Goal: Book appointment/travel/reservation

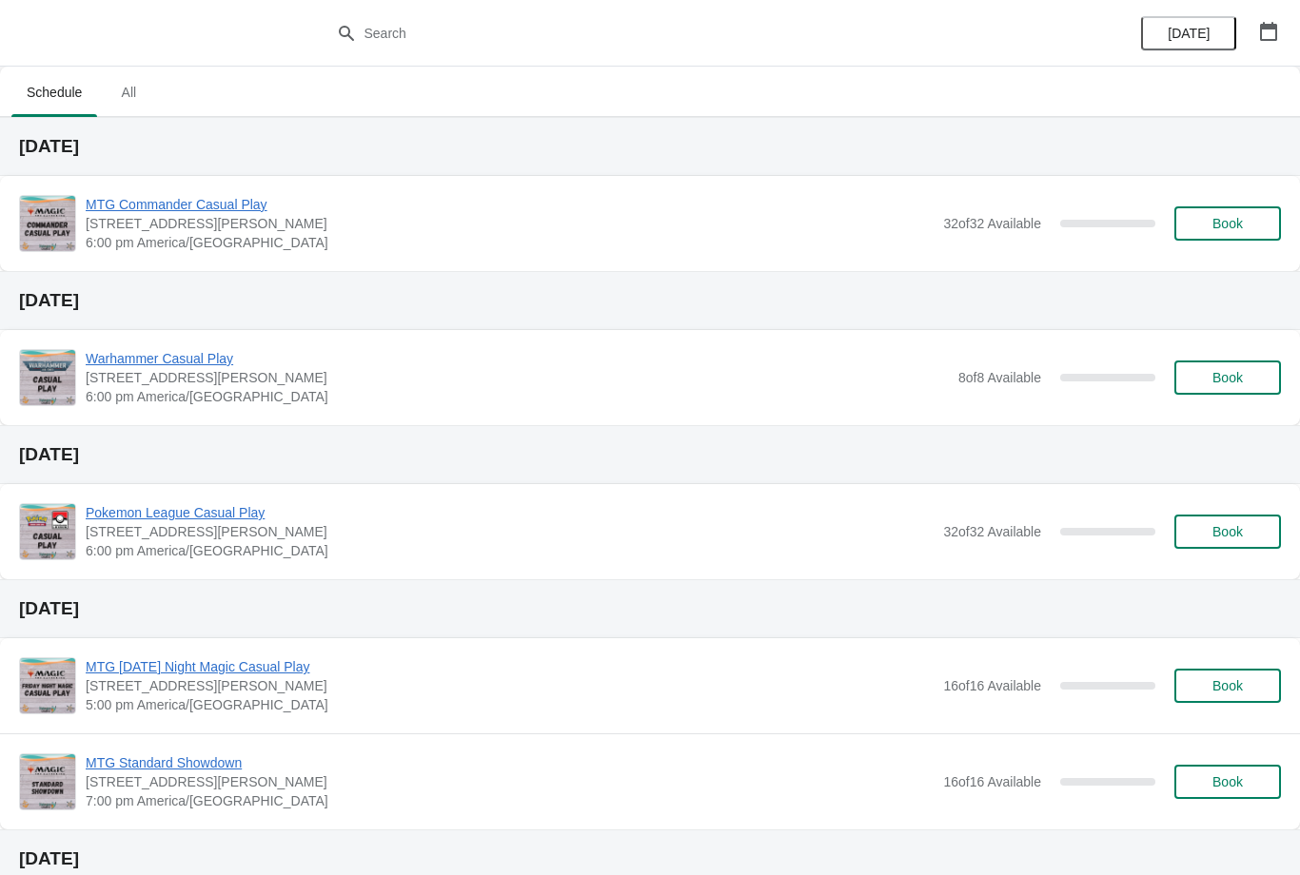
click at [1259, 222] on span "Book" at bounding box center [1227, 223] width 72 height 15
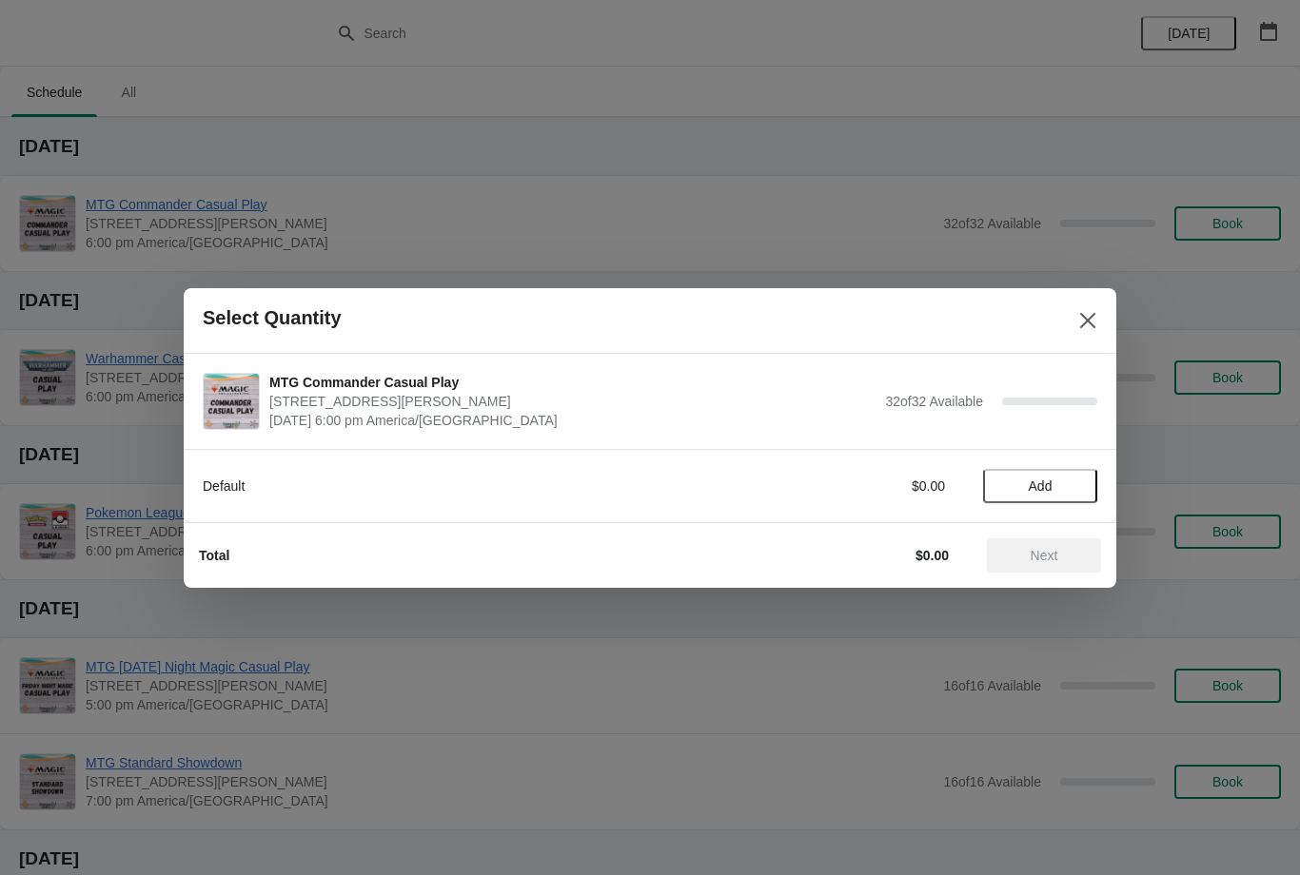
click at [1022, 471] on button "Add" at bounding box center [1040, 486] width 114 height 34
click at [1070, 544] on button "Next" at bounding box center [1044, 555] width 114 height 34
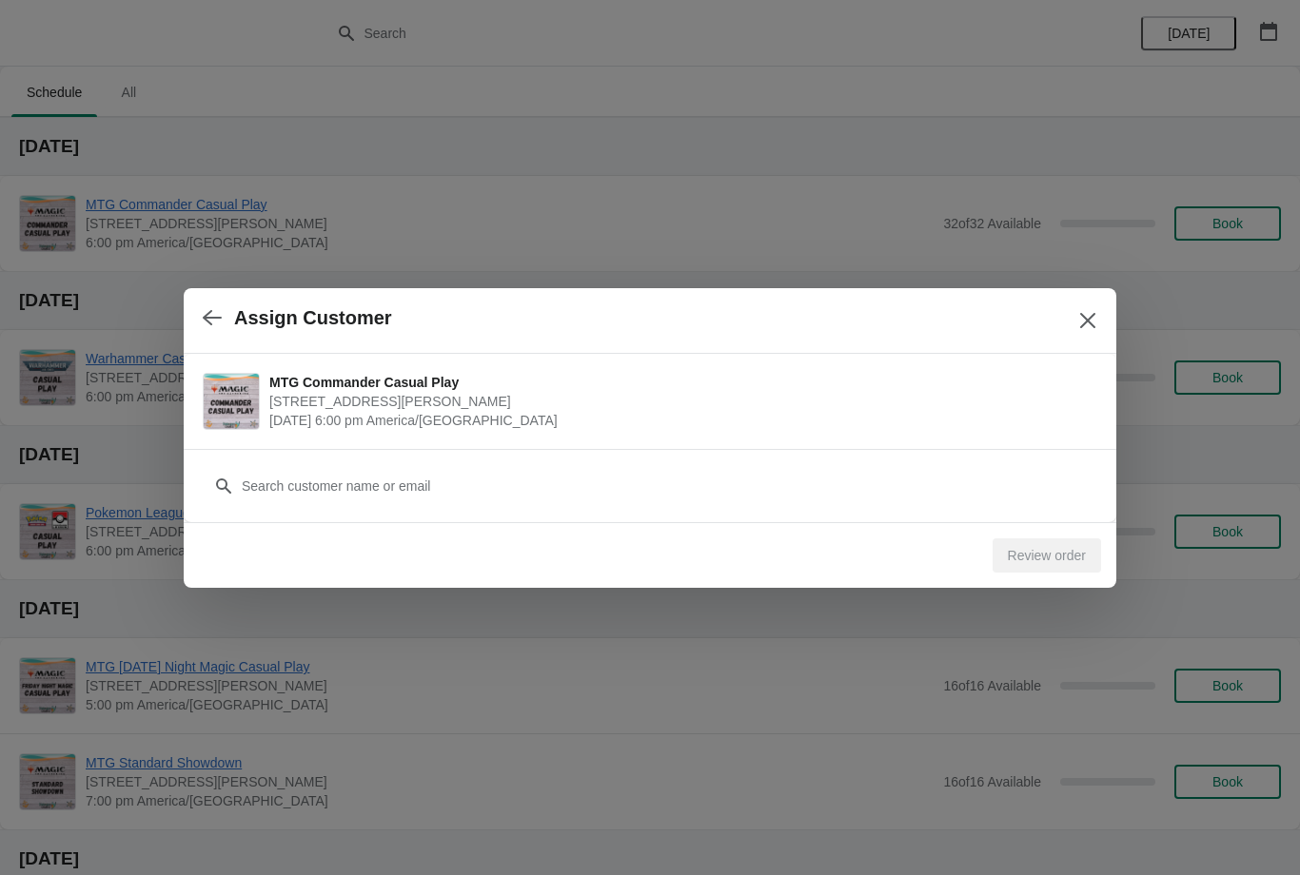
click at [601, 464] on div "Customer" at bounding box center [650, 476] width 894 height 53
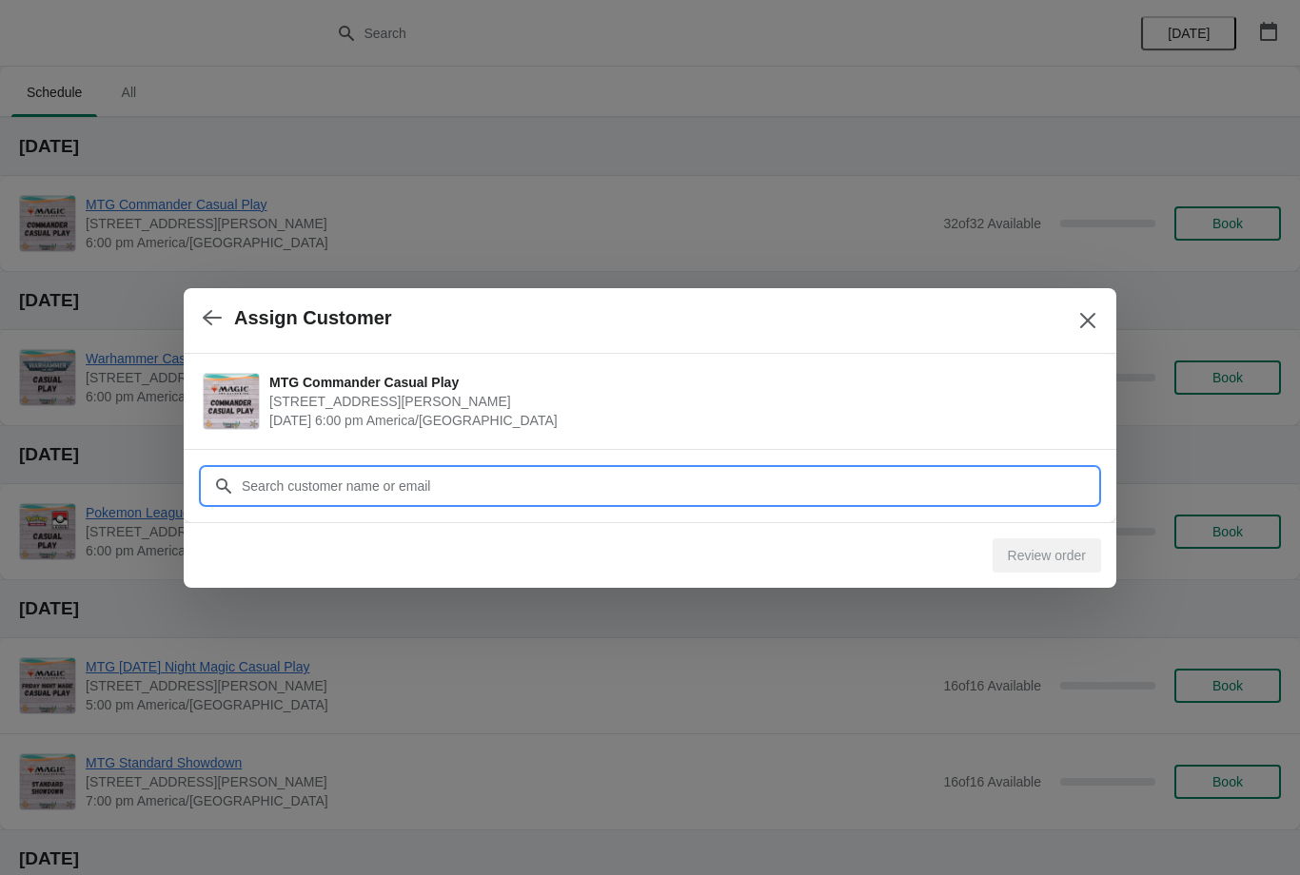
click at [583, 469] on input "Customer" at bounding box center [669, 486] width 856 height 34
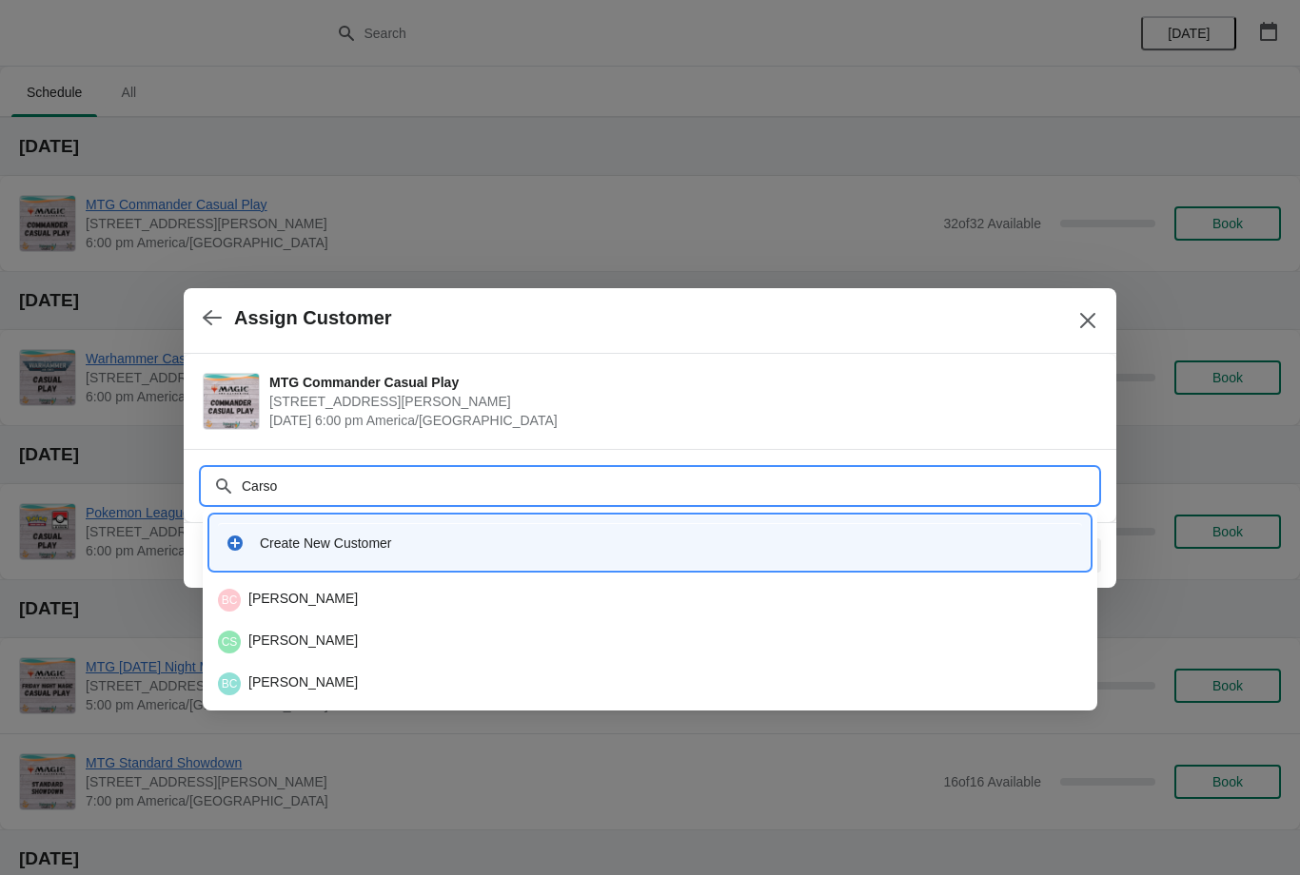
type input "Carson"
click at [342, 627] on div "CS Carson Shaw" at bounding box center [649, 642] width 879 height 38
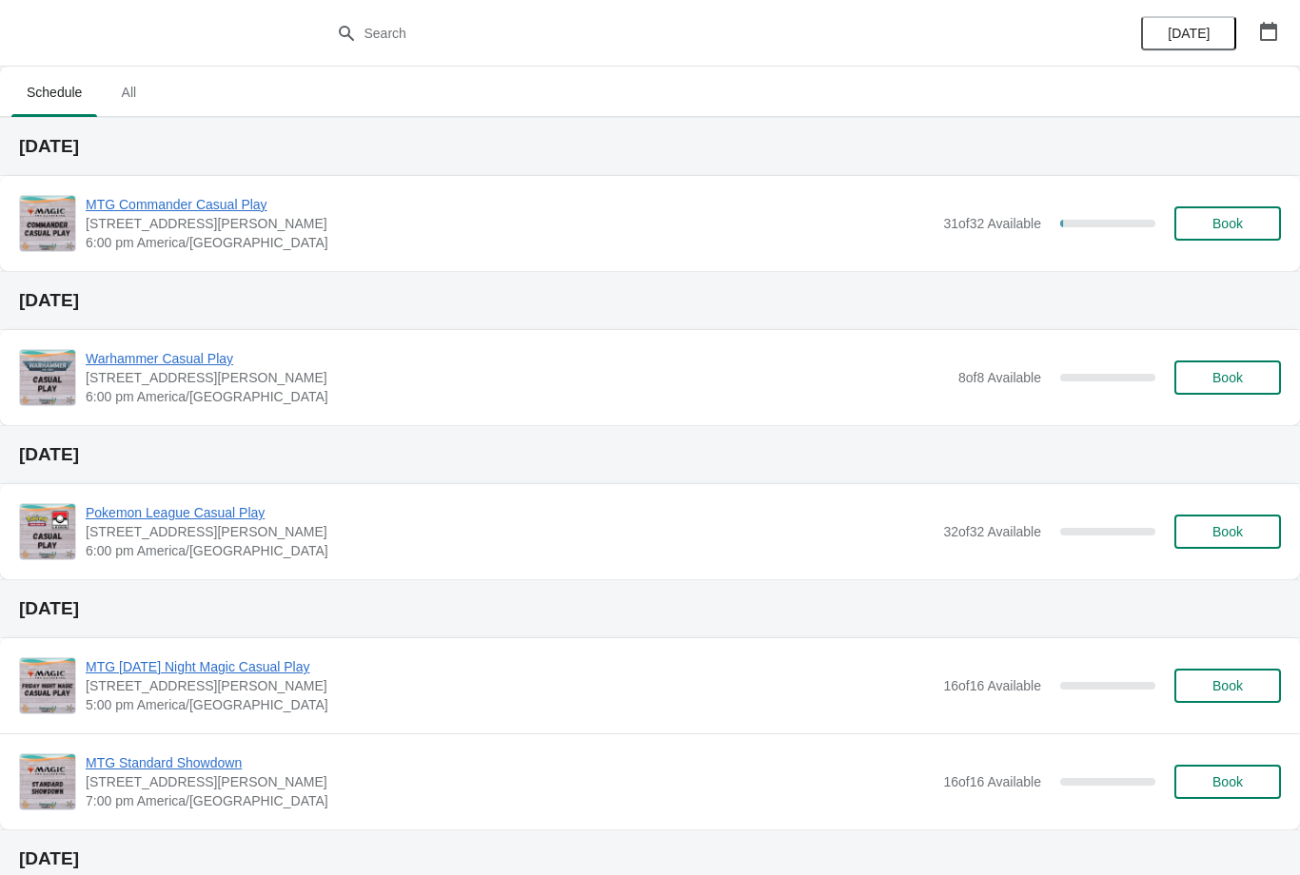
click at [1230, 222] on span "Book" at bounding box center [1227, 223] width 30 height 15
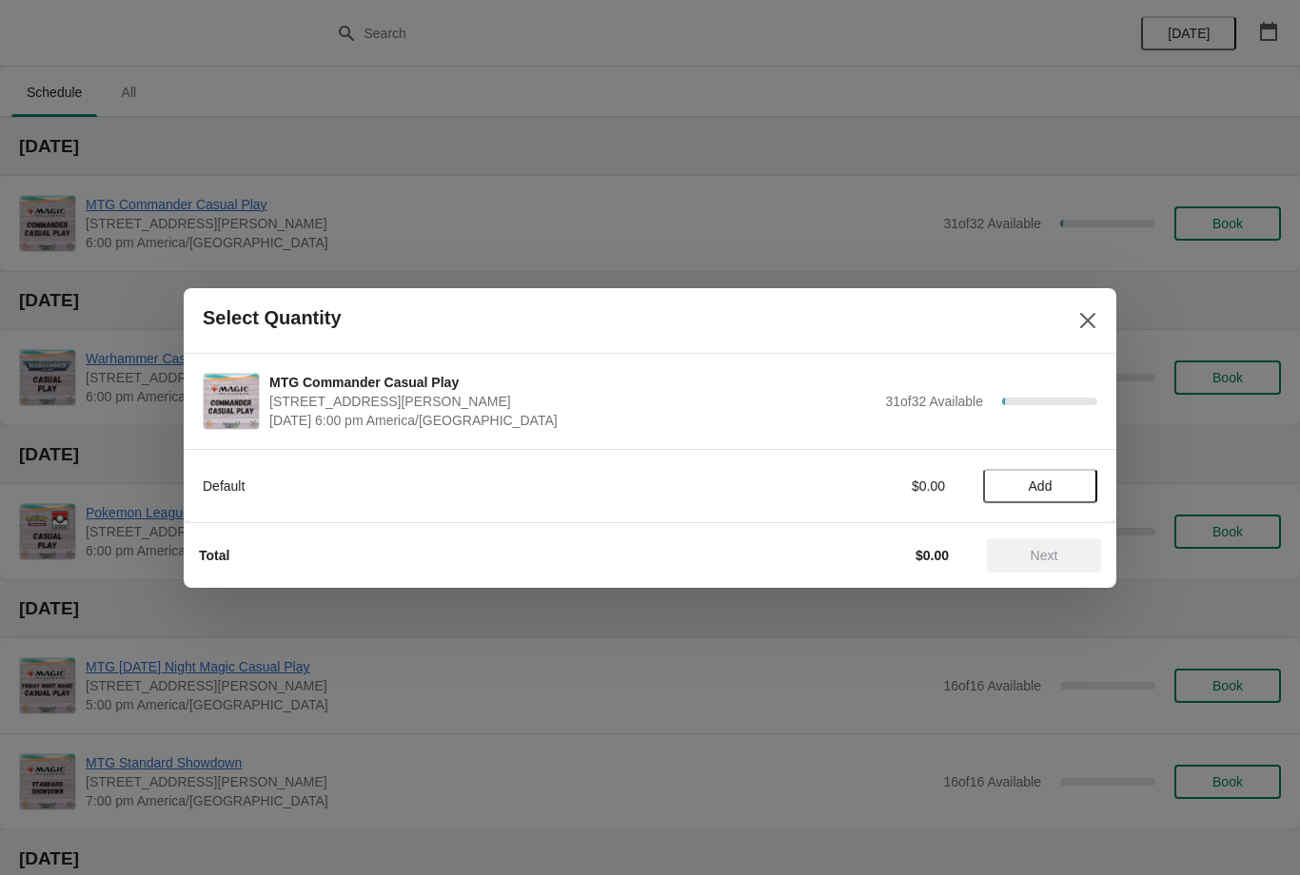
click at [1050, 470] on button "Add" at bounding box center [1040, 486] width 114 height 34
click at [1057, 541] on button "Next" at bounding box center [1044, 555] width 114 height 34
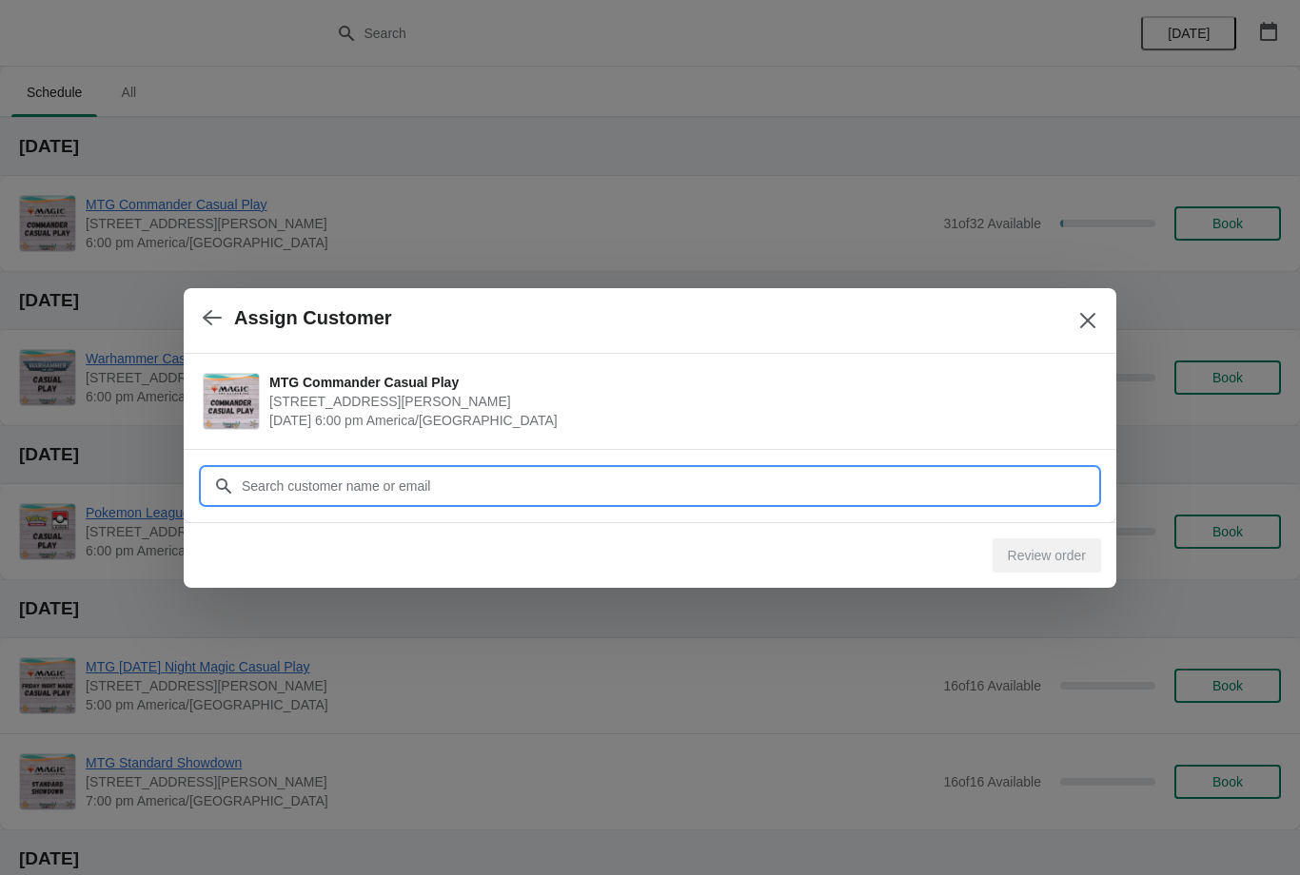
click at [467, 471] on input "Customer" at bounding box center [669, 486] width 856 height 34
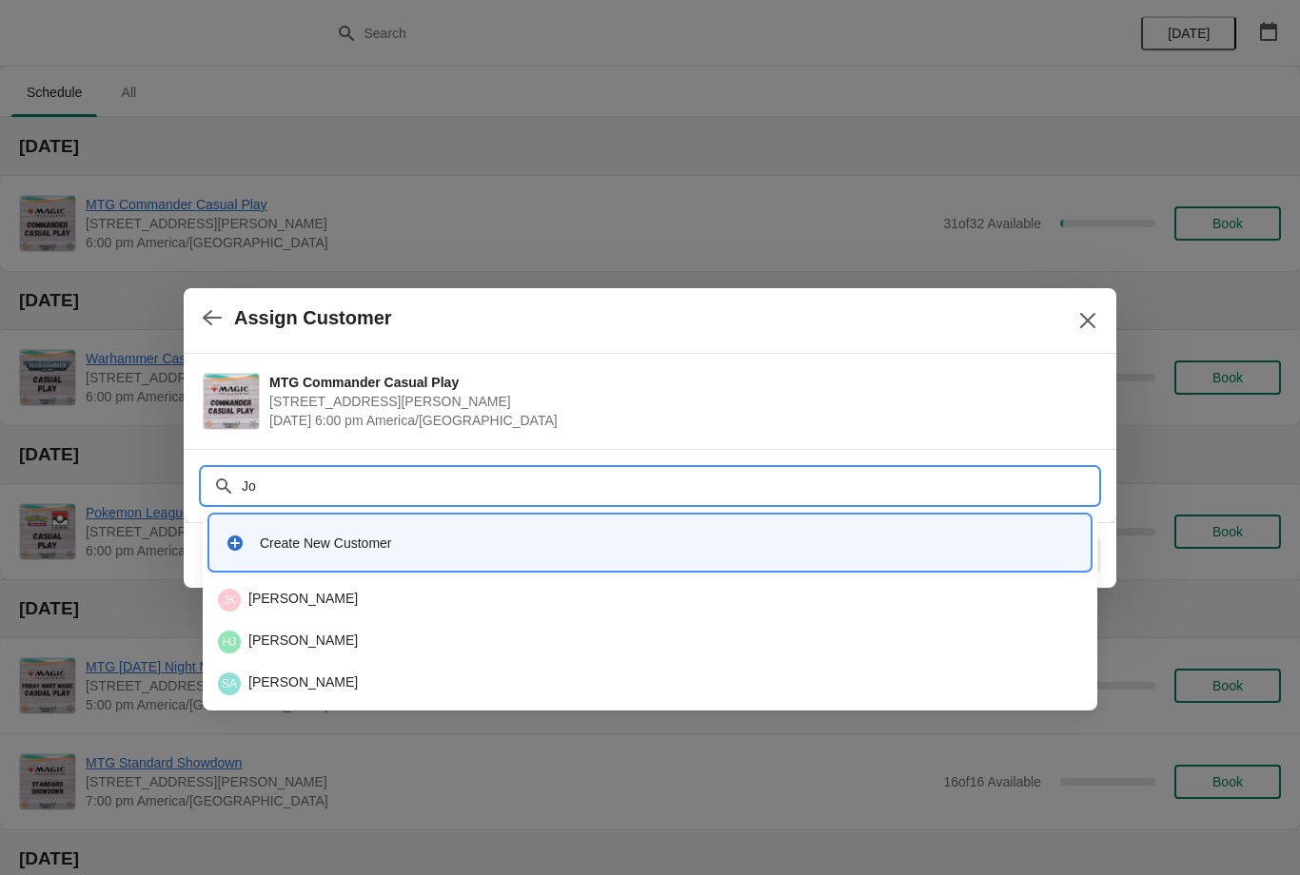
type input "J"
type input "Jayc"
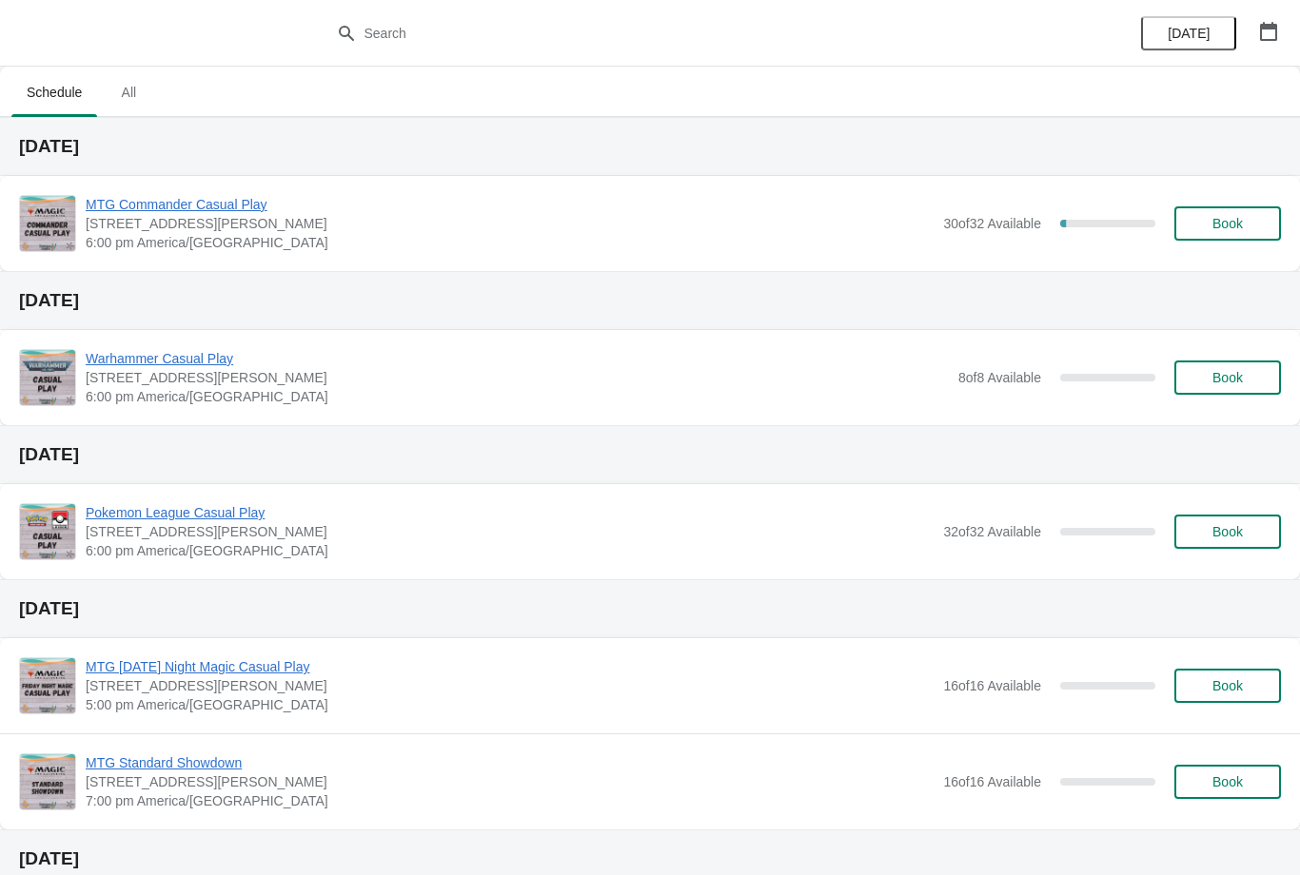
click at [1241, 220] on span "Book" at bounding box center [1227, 223] width 30 height 15
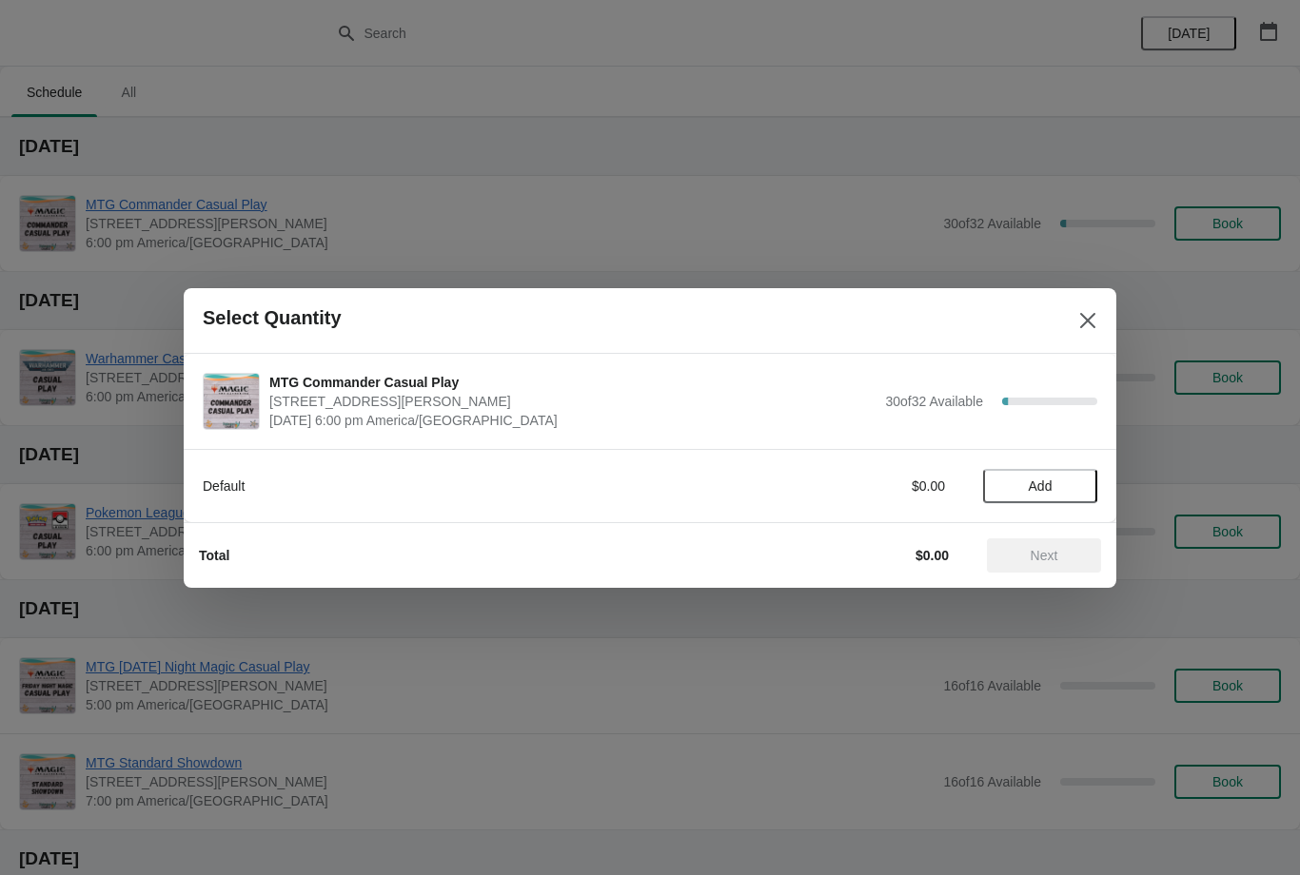
click at [1055, 471] on button "Add" at bounding box center [1040, 486] width 114 height 34
click at [1069, 545] on button "Next" at bounding box center [1044, 555] width 114 height 34
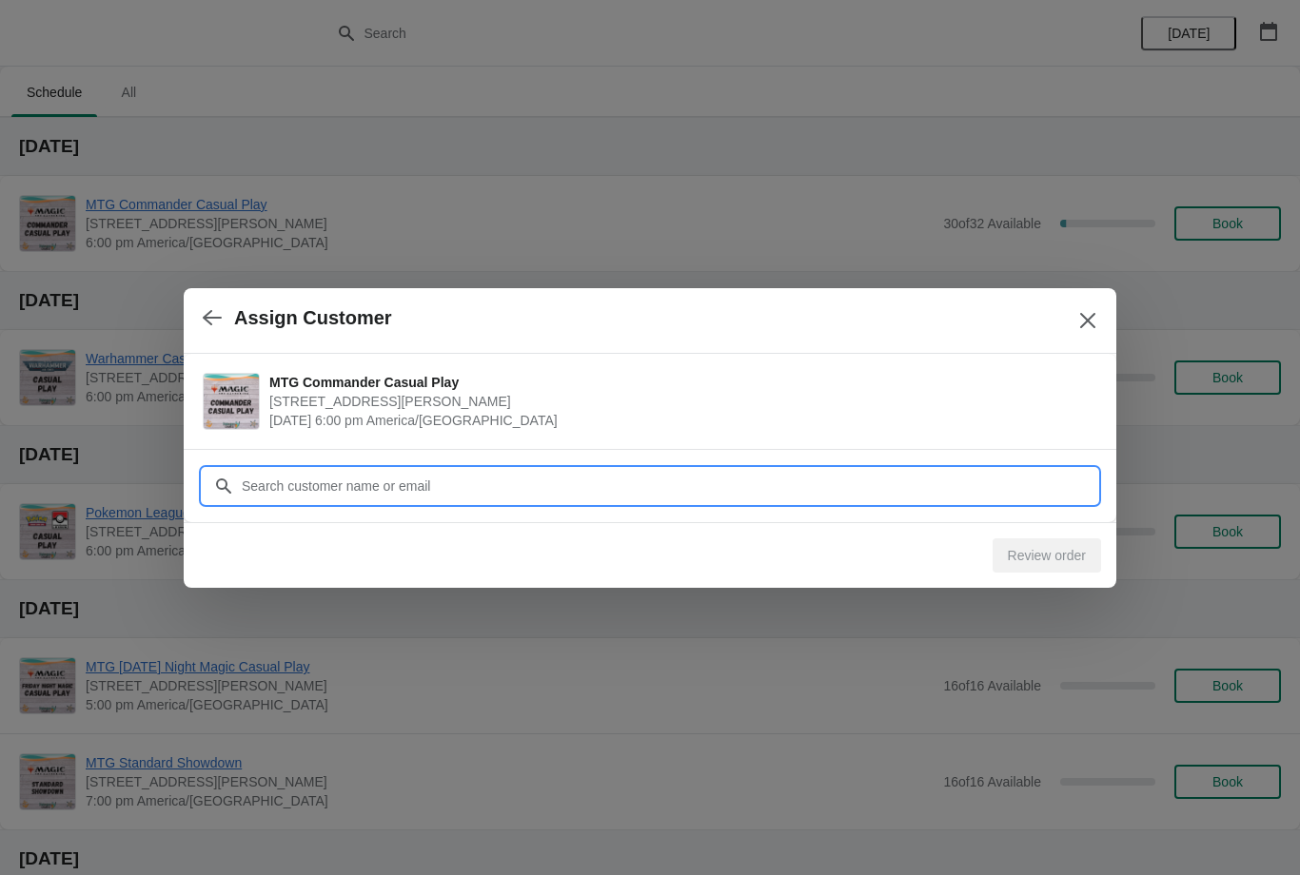
click at [505, 479] on input "Customer" at bounding box center [669, 486] width 856 height 34
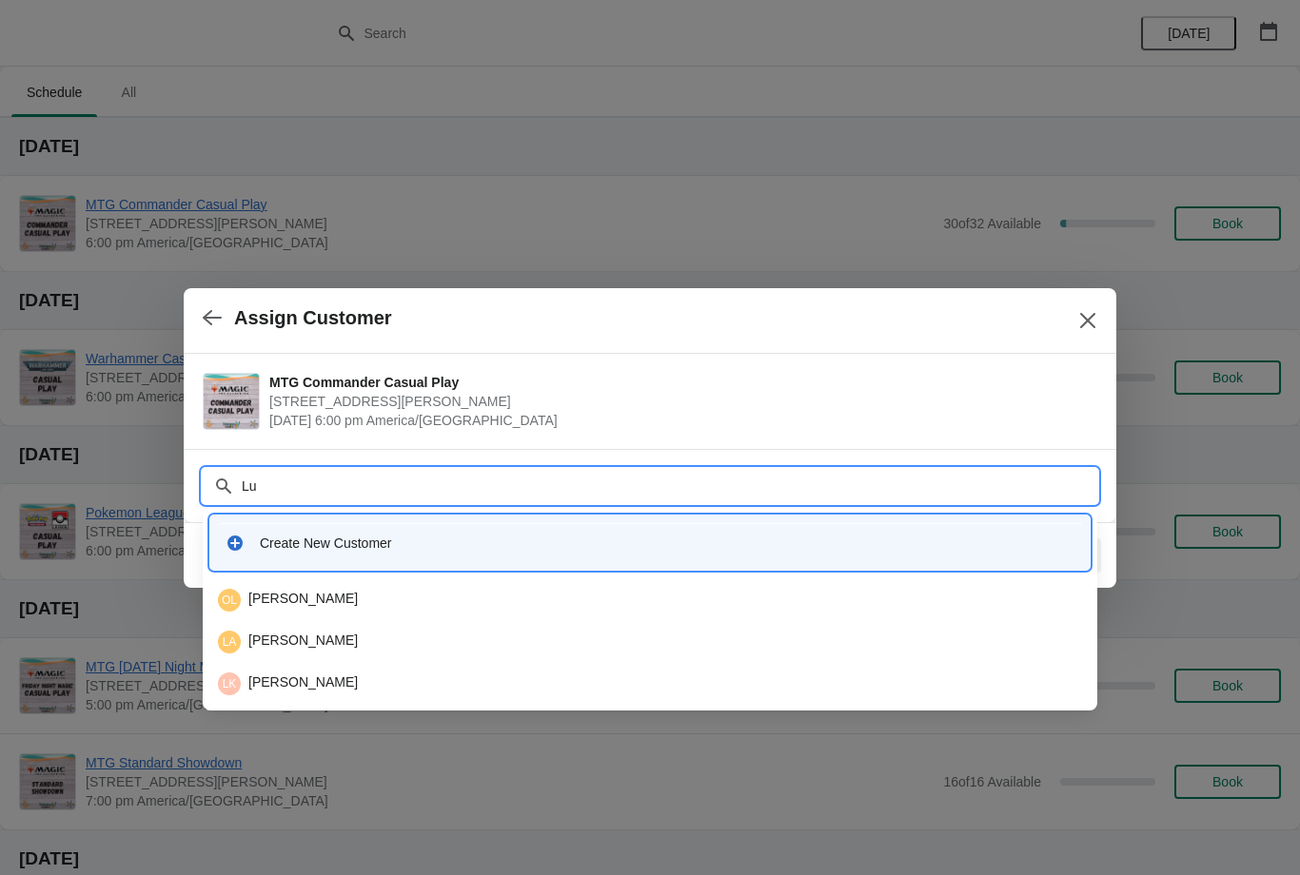
type input "L"
type input "Hiluk"
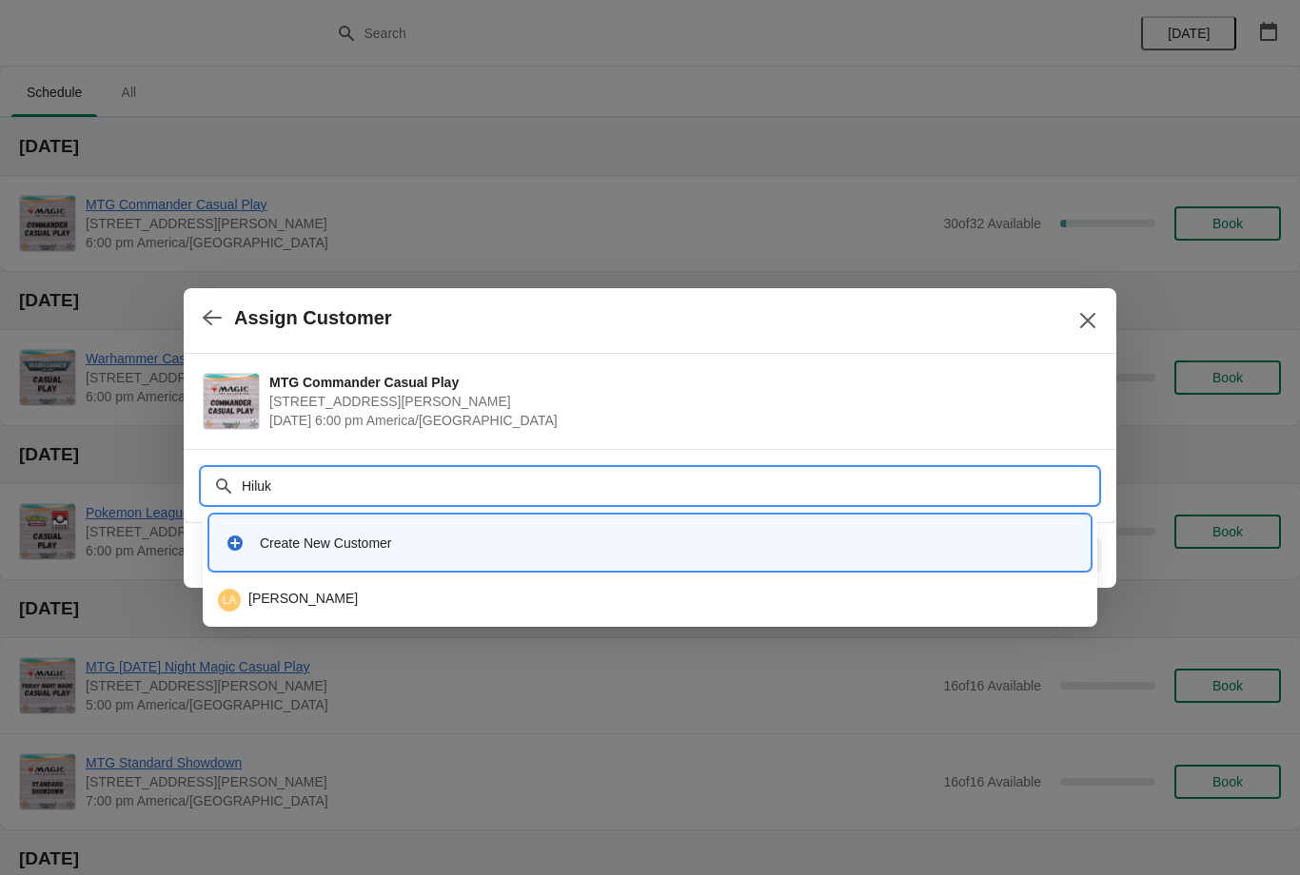
click at [316, 596] on div "LA Luke Alwer" at bounding box center [650, 600] width 864 height 23
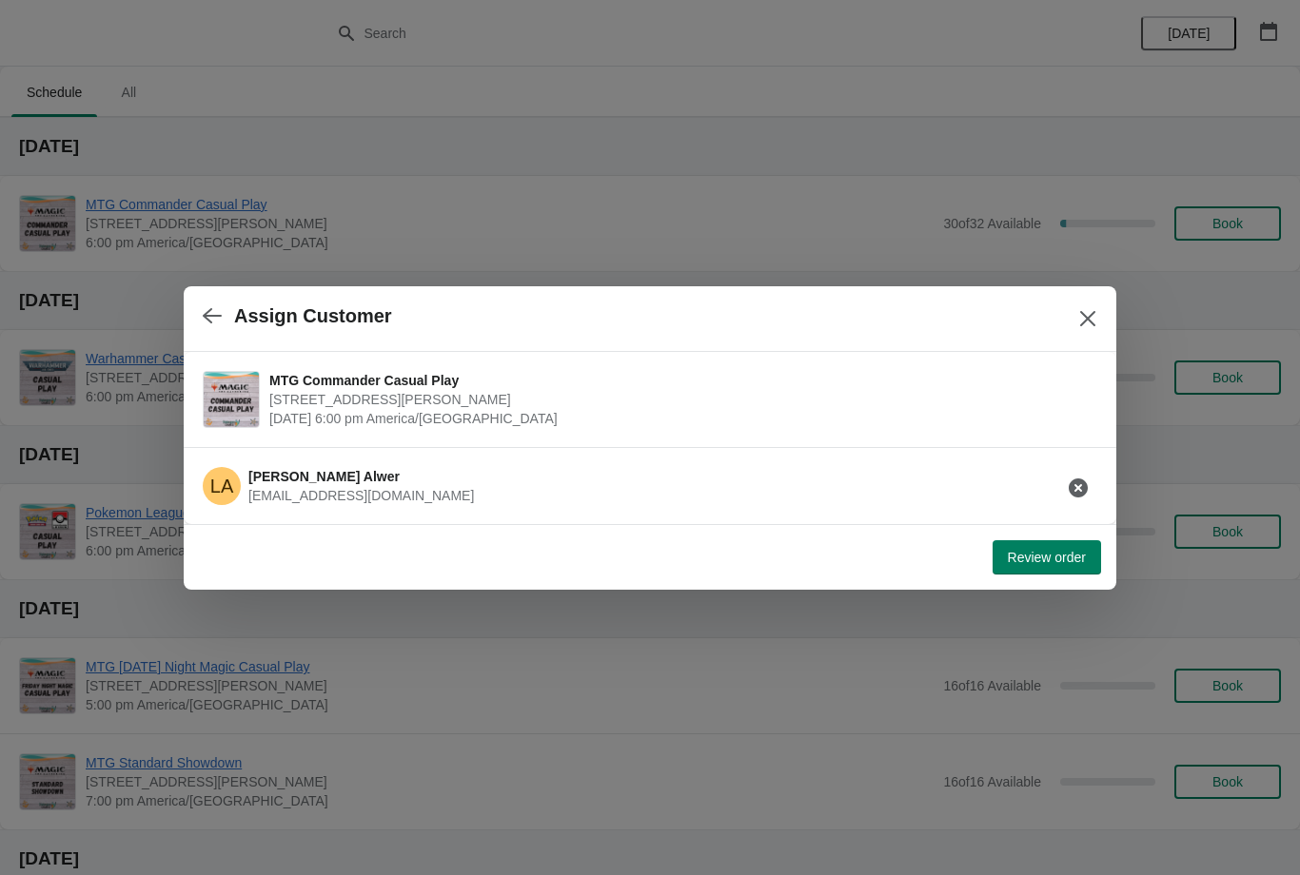
click at [1081, 572] on button "Review order" at bounding box center [1046, 557] width 108 height 34
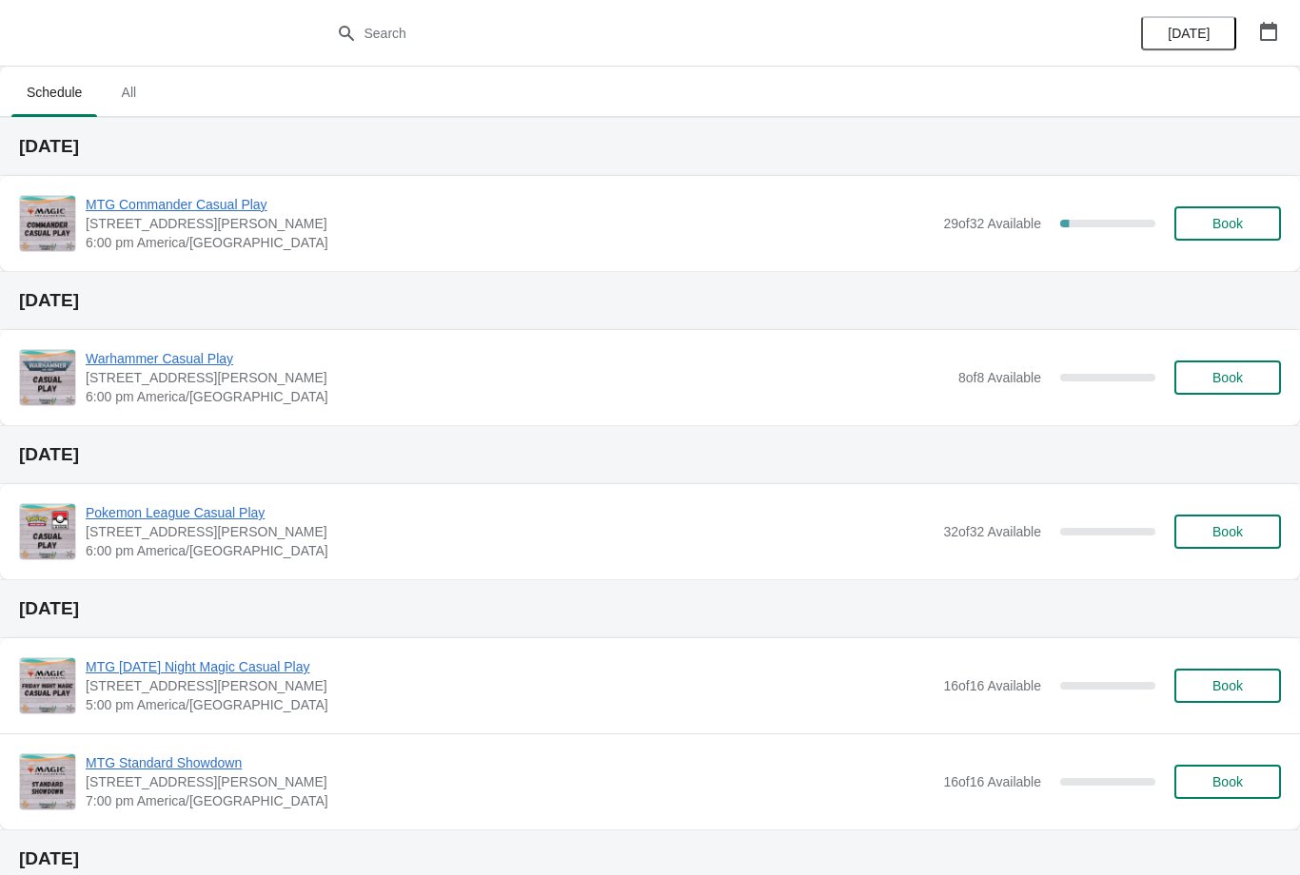
click at [1222, 219] on span "Book" at bounding box center [1227, 223] width 30 height 15
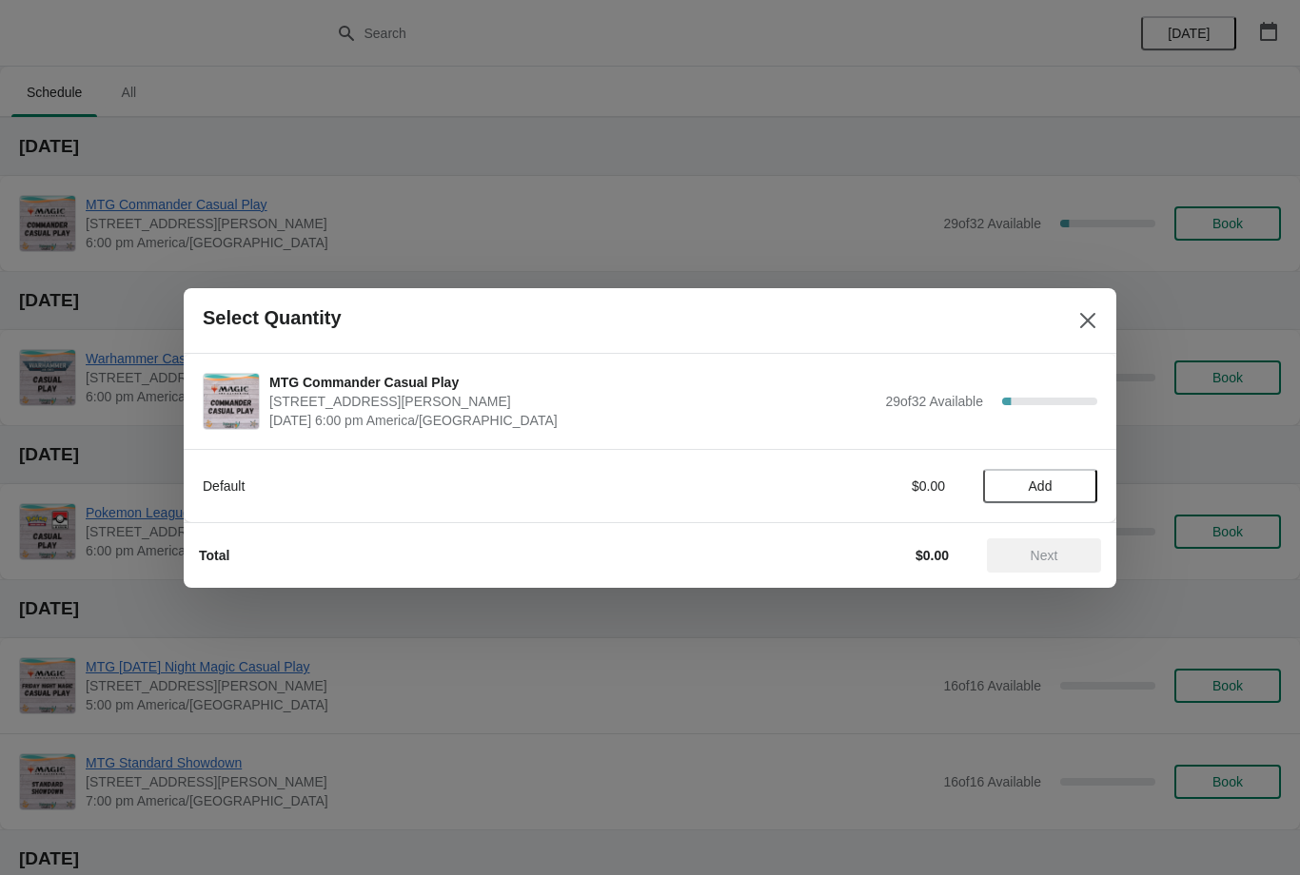
click at [1062, 471] on button "Add" at bounding box center [1040, 486] width 114 height 34
click at [1056, 541] on button "Next" at bounding box center [1044, 555] width 114 height 34
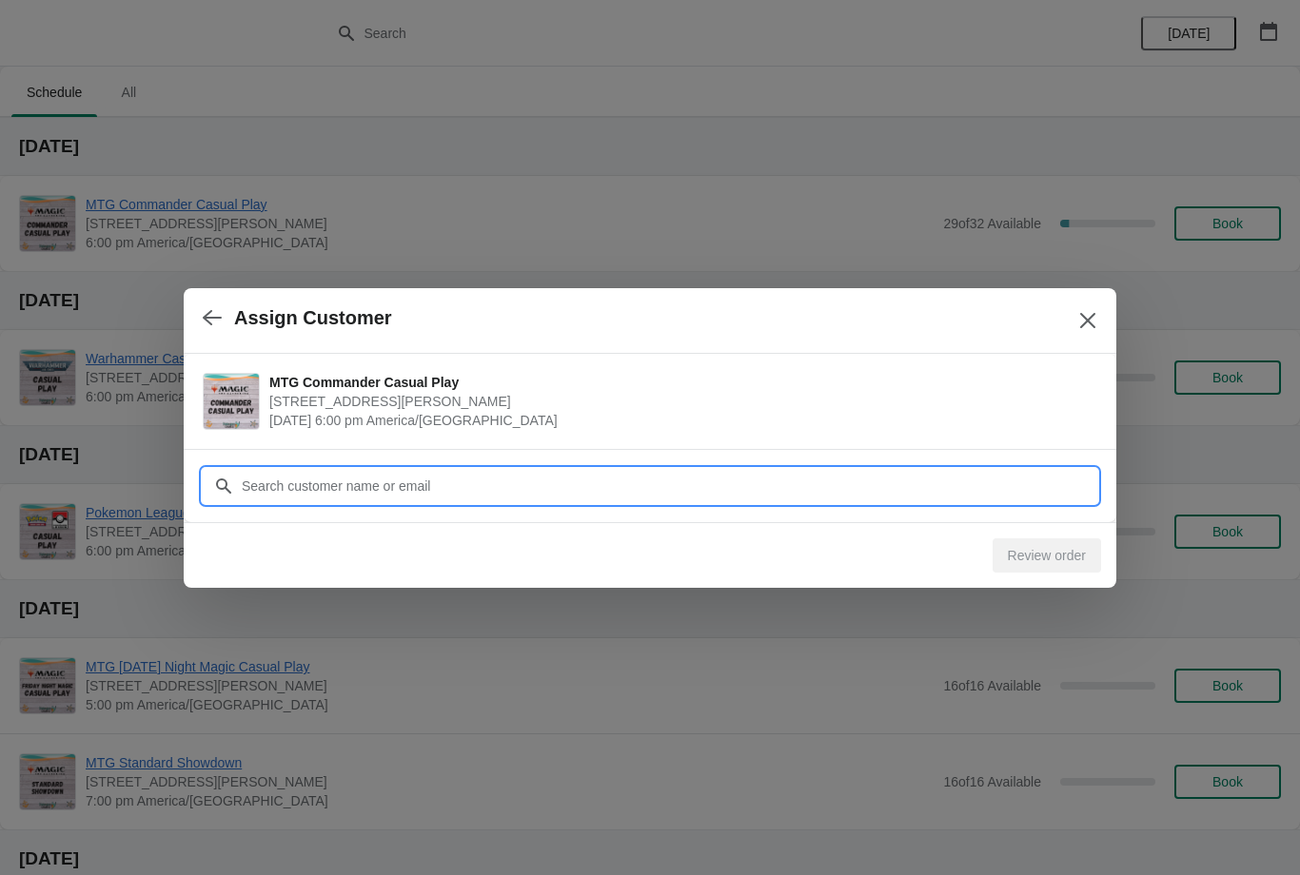
click at [531, 489] on input "Customer" at bounding box center [669, 486] width 856 height 34
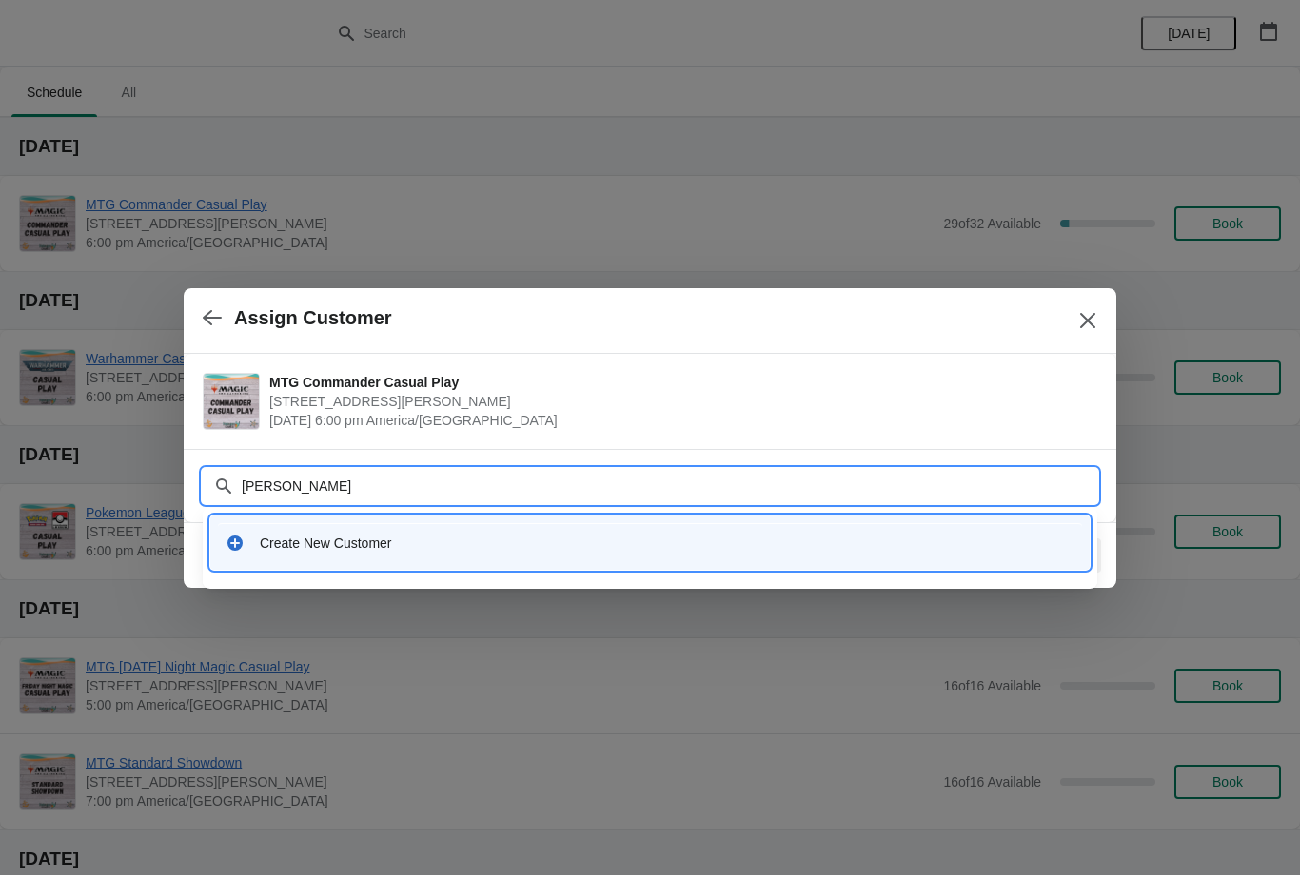
type input "Brando"
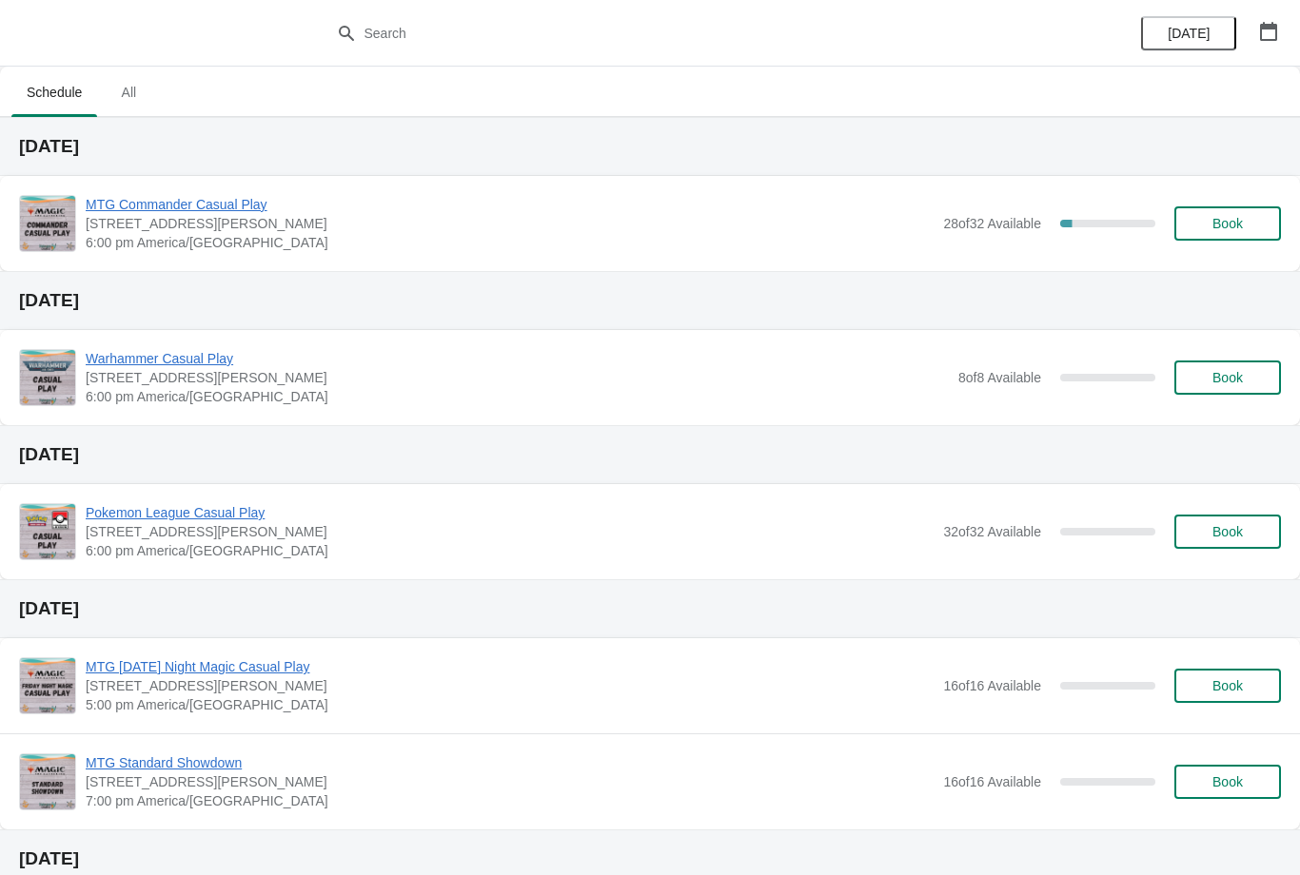
click at [1226, 231] on span "Book" at bounding box center [1227, 223] width 30 height 15
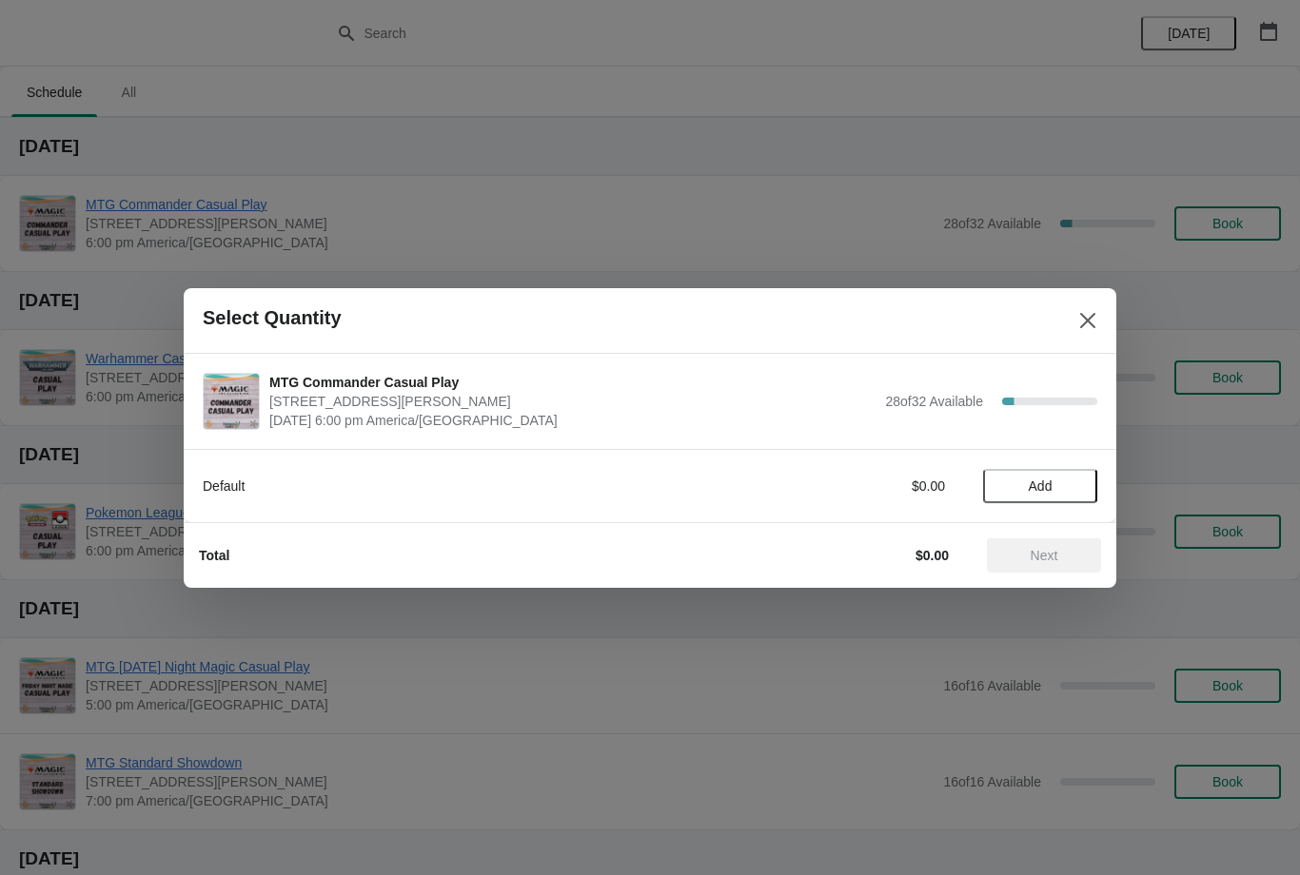
click at [1064, 490] on span "Add" at bounding box center [1040, 486] width 80 height 15
click at [1093, 479] on div "1" at bounding box center [1040, 486] width 114 height 20
click at [1075, 479] on icon at bounding box center [1073, 486] width 20 height 20
click at [1069, 552] on span "Next" at bounding box center [1044, 555] width 84 height 15
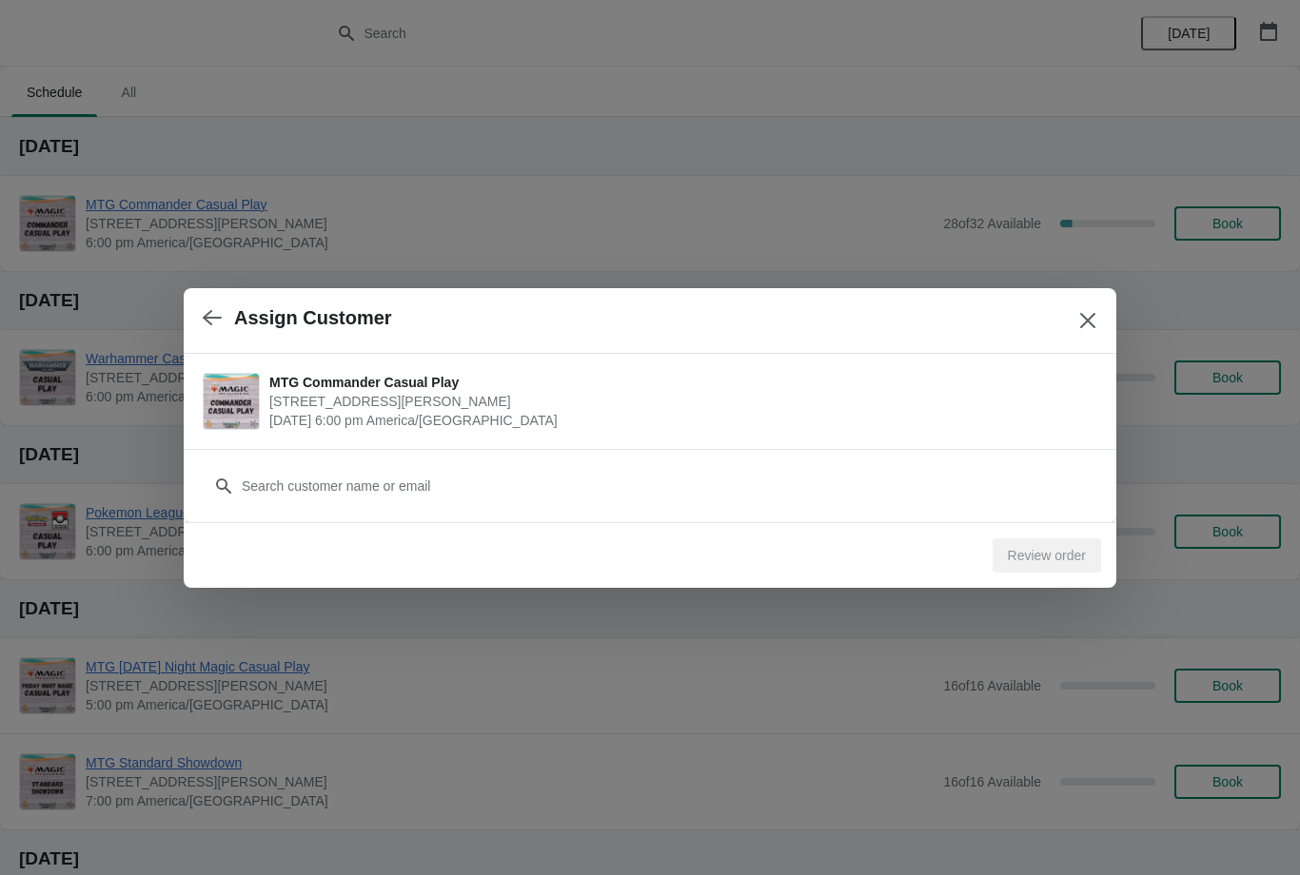
click at [1048, 546] on div "Review order" at bounding box center [1046, 555] width 108 height 34
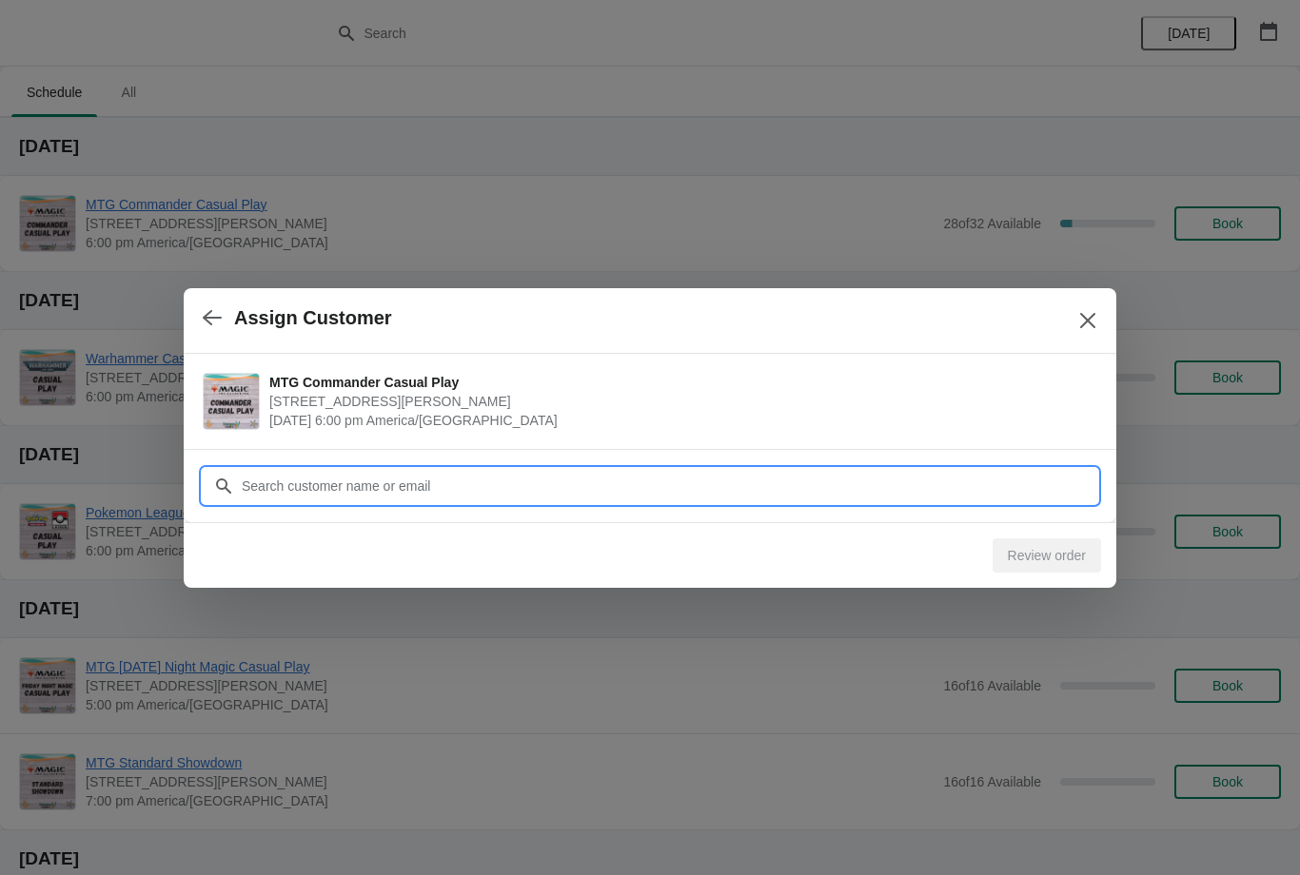
click at [988, 474] on input "Customer" at bounding box center [669, 486] width 856 height 34
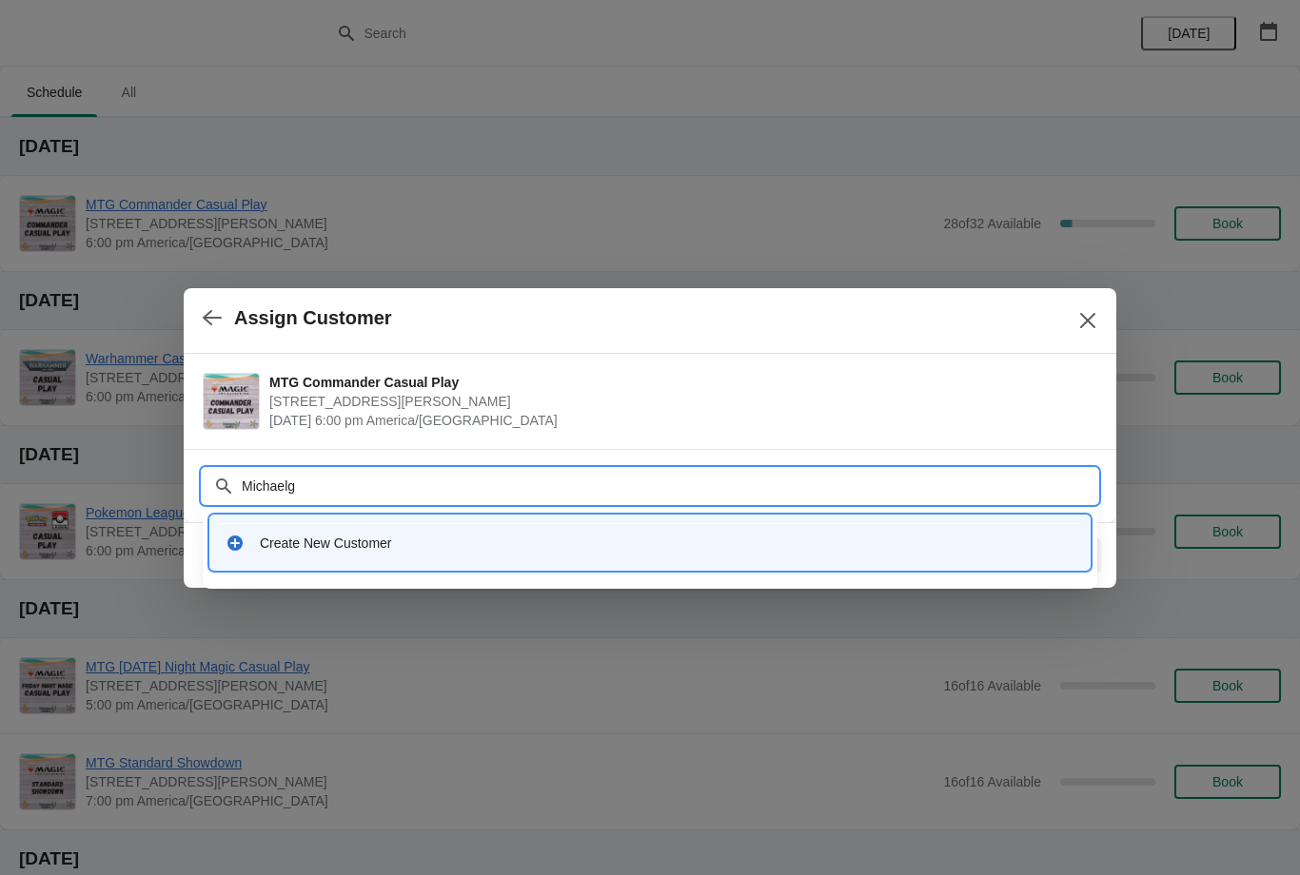
type input "Michael"
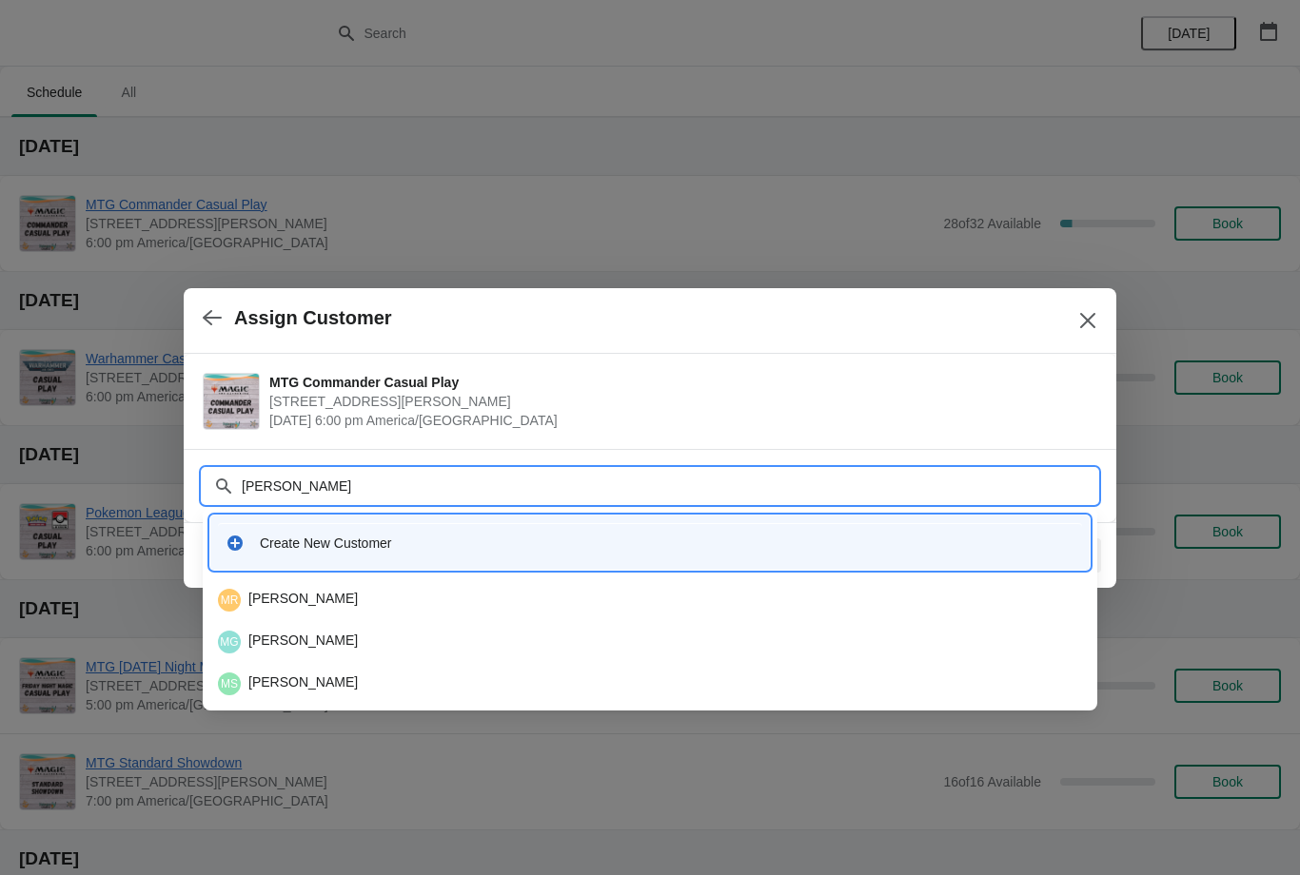
click at [444, 547] on div "Create New Customer" at bounding box center [667, 543] width 814 height 19
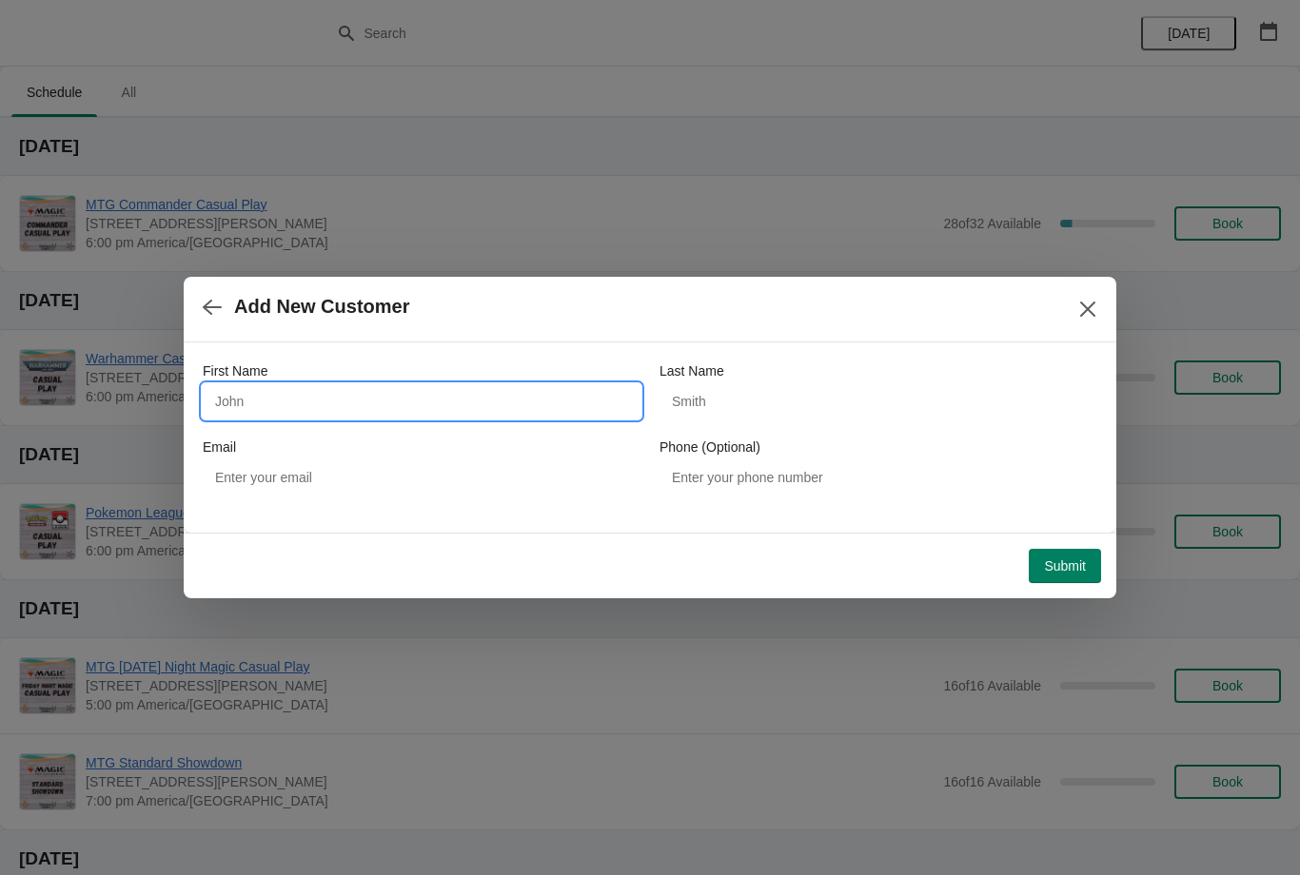
click at [424, 397] on input "First Name" at bounding box center [422, 401] width 438 height 34
type input "Michael"
click at [768, 401] on input "Last Name" at bounding box center [878, 401] width 438 height 34
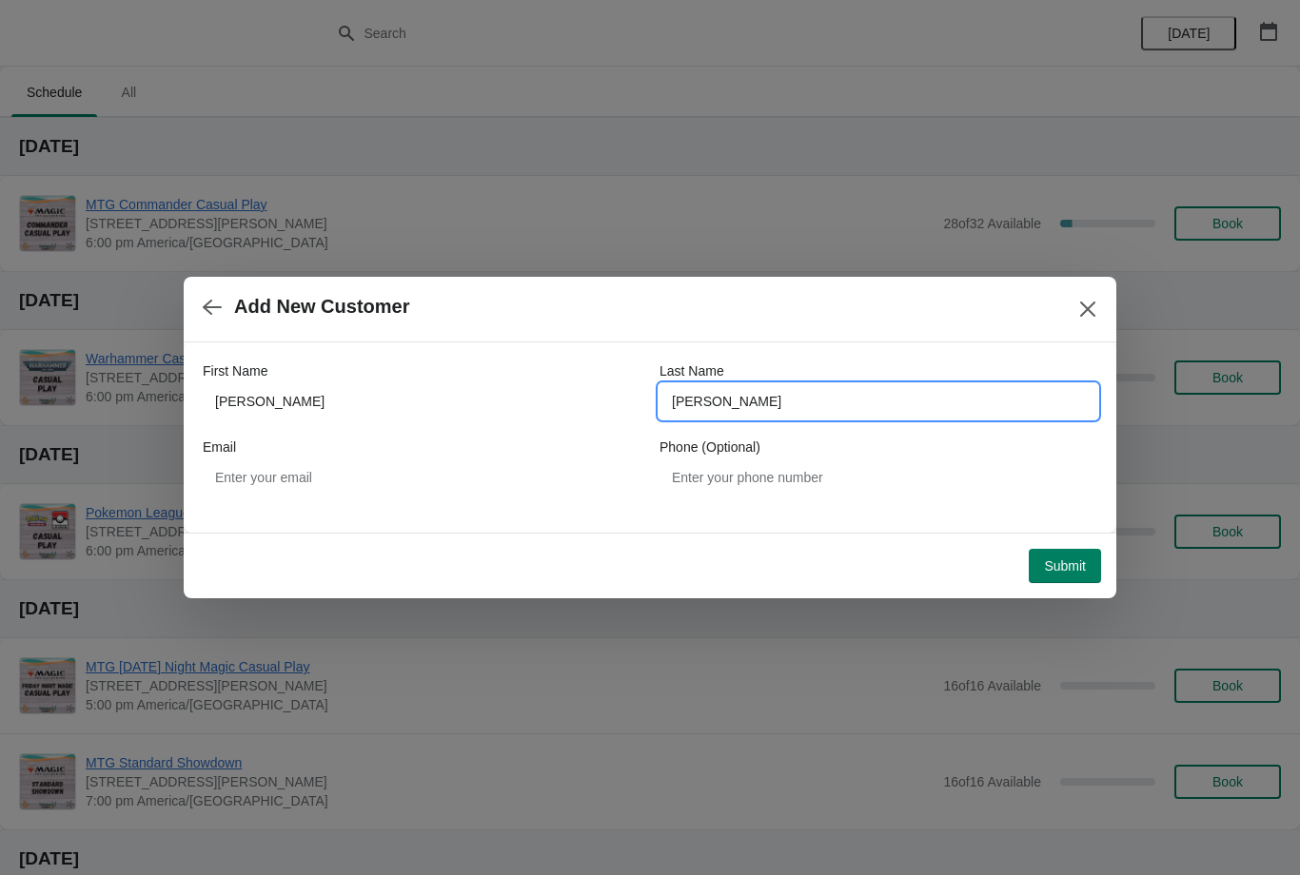
type input "Guevarra"
click at [1073, 552] on button "Submit" at bounding box center [1064, 566] width 72 height 34
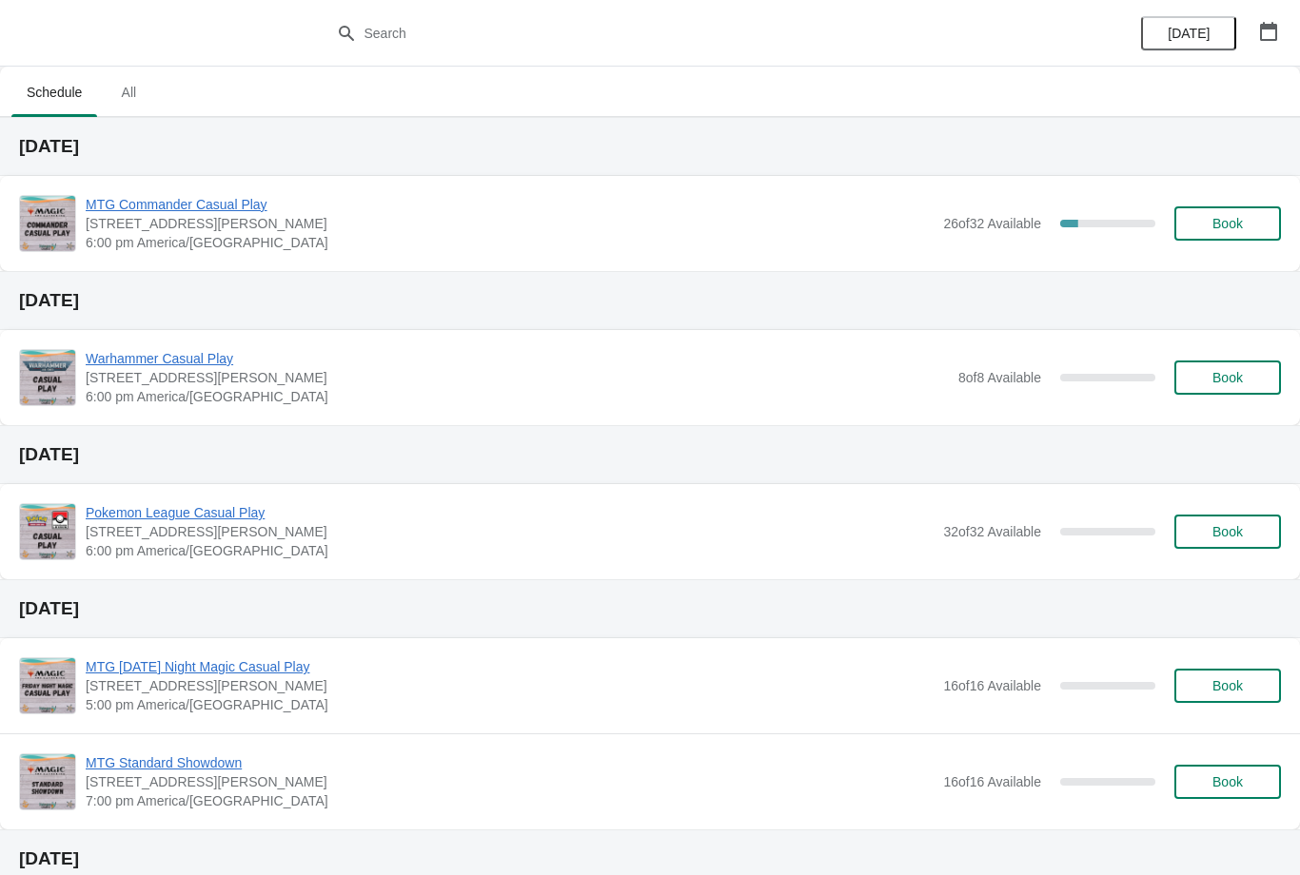
click at [170, 199] on span "MTG Commander Casual Play" at bounding box center [510, 204] width 848 height 19
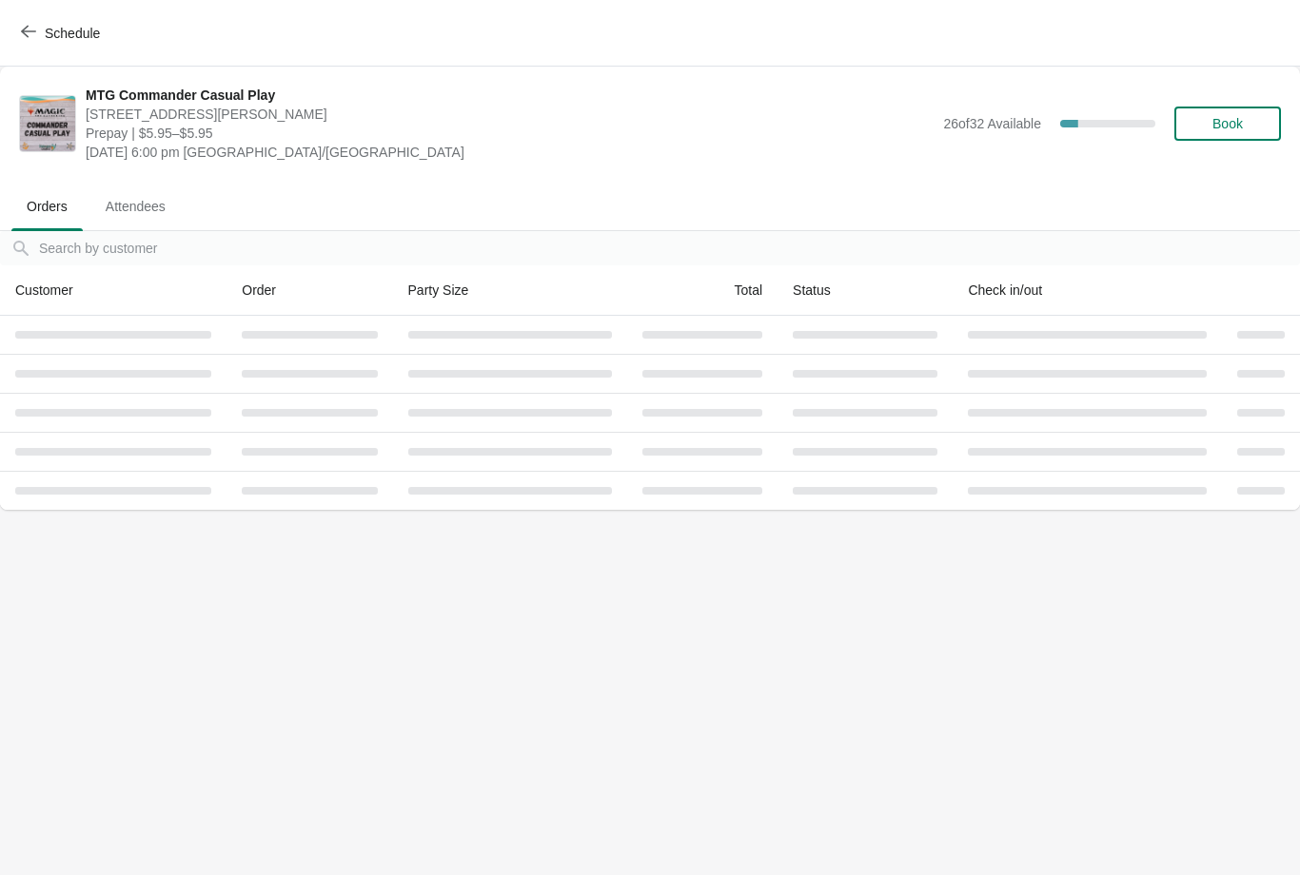
click at [1235, 122] on span "Book" at bounding box center [1227, 123] width 30 height 15
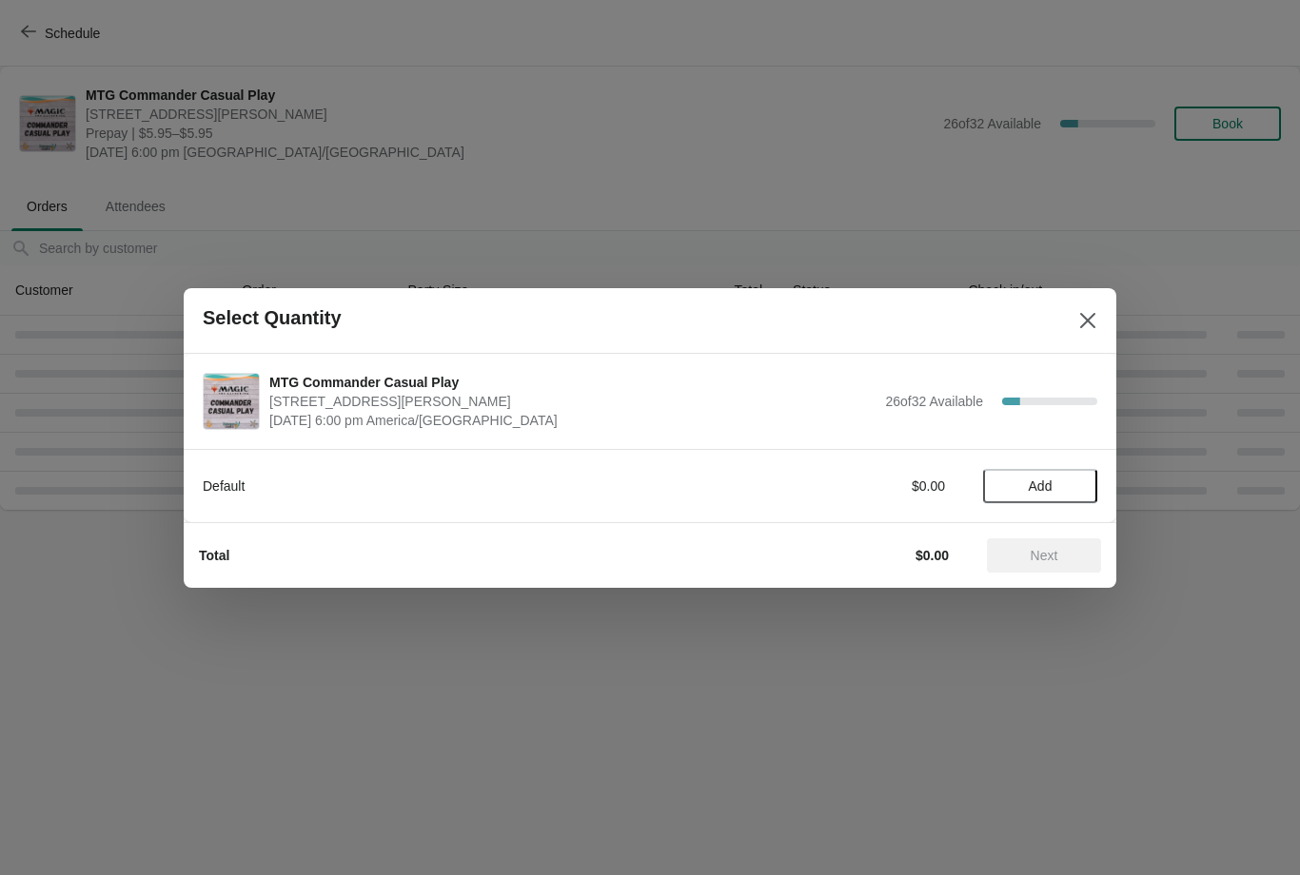
click at [1061, 479] on span "Add" at bounding box center [1040, 486] width 80 height 15
click at [1060, 546] on button "Next" at bounding box center [1044, 555] width 114 height 34
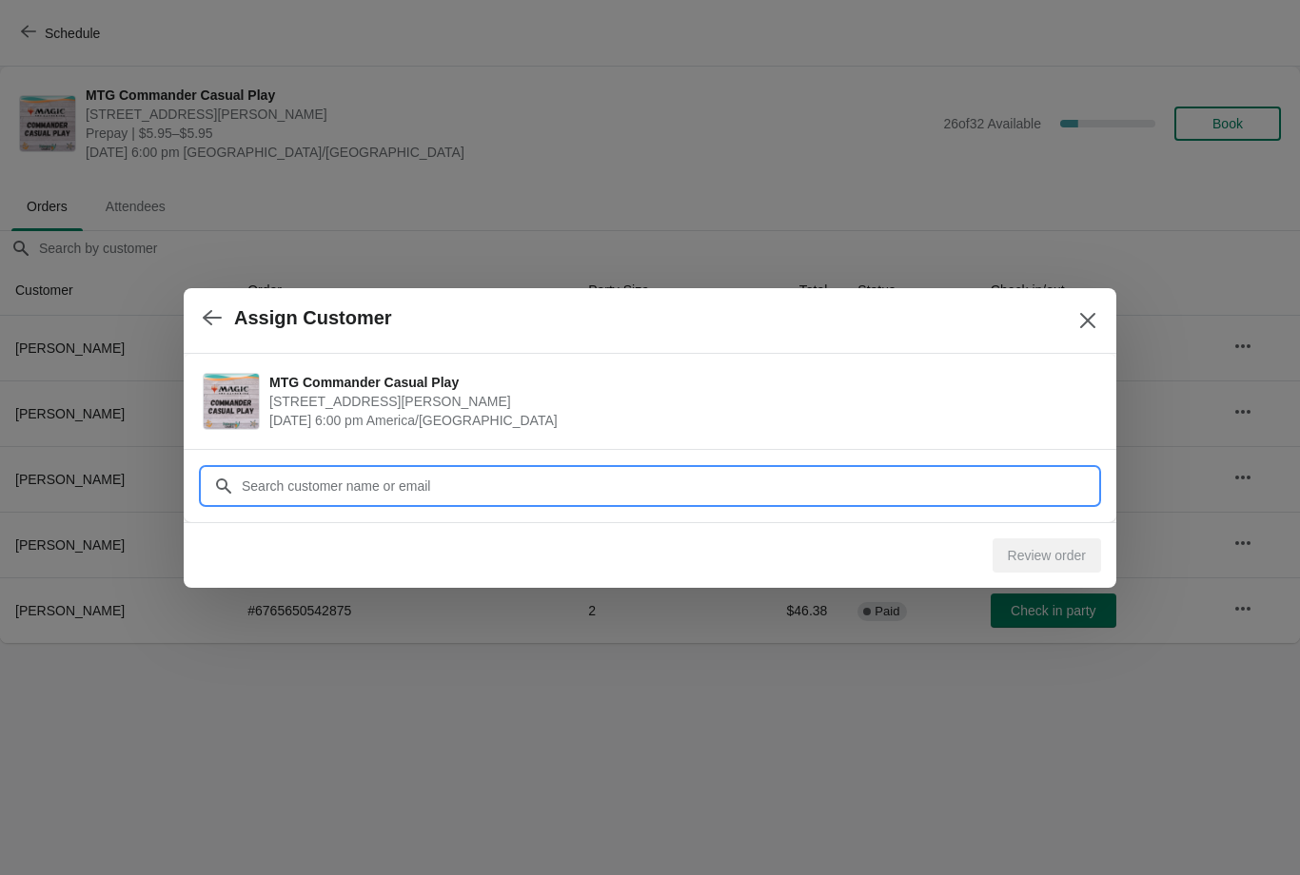
click at [667, 472] on input "Customer" at bounding box center [669, 486] width 856 height 34
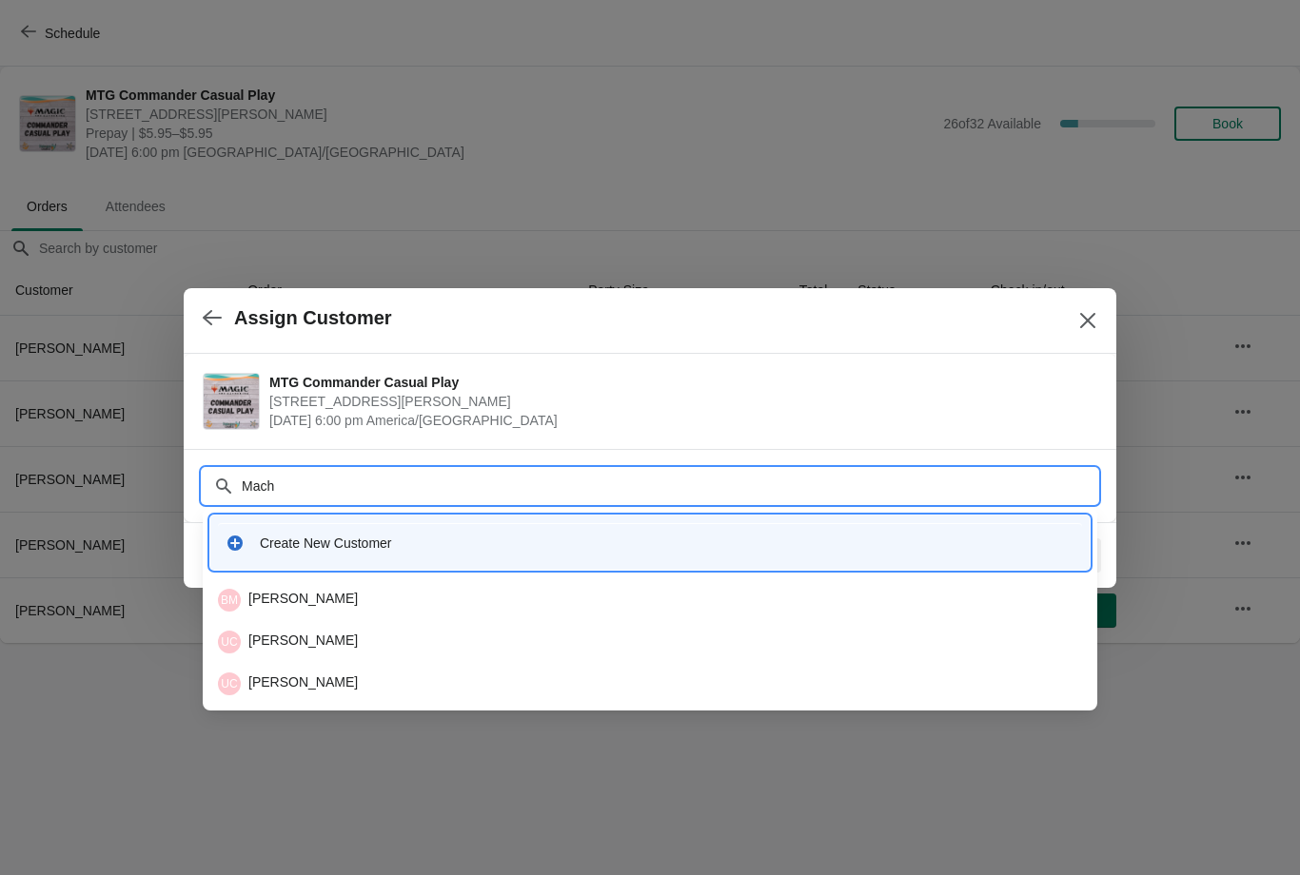
type input "Machn"
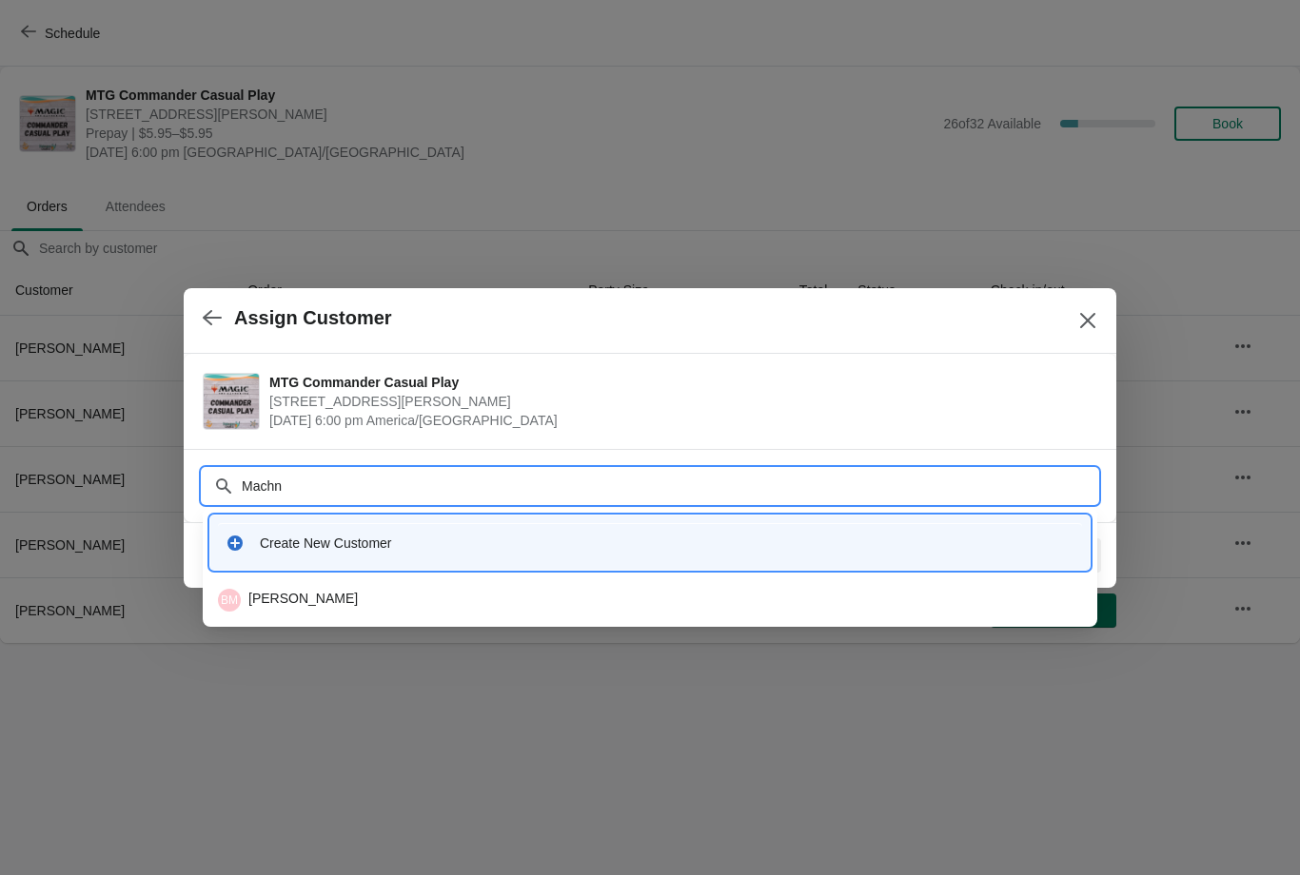
click at [377, 597] on div "BM [PERSON_NAME]" at bounding box center [650, 600] width 864 height 23
